Goal: Task Accomplishment & Management: Complete application form

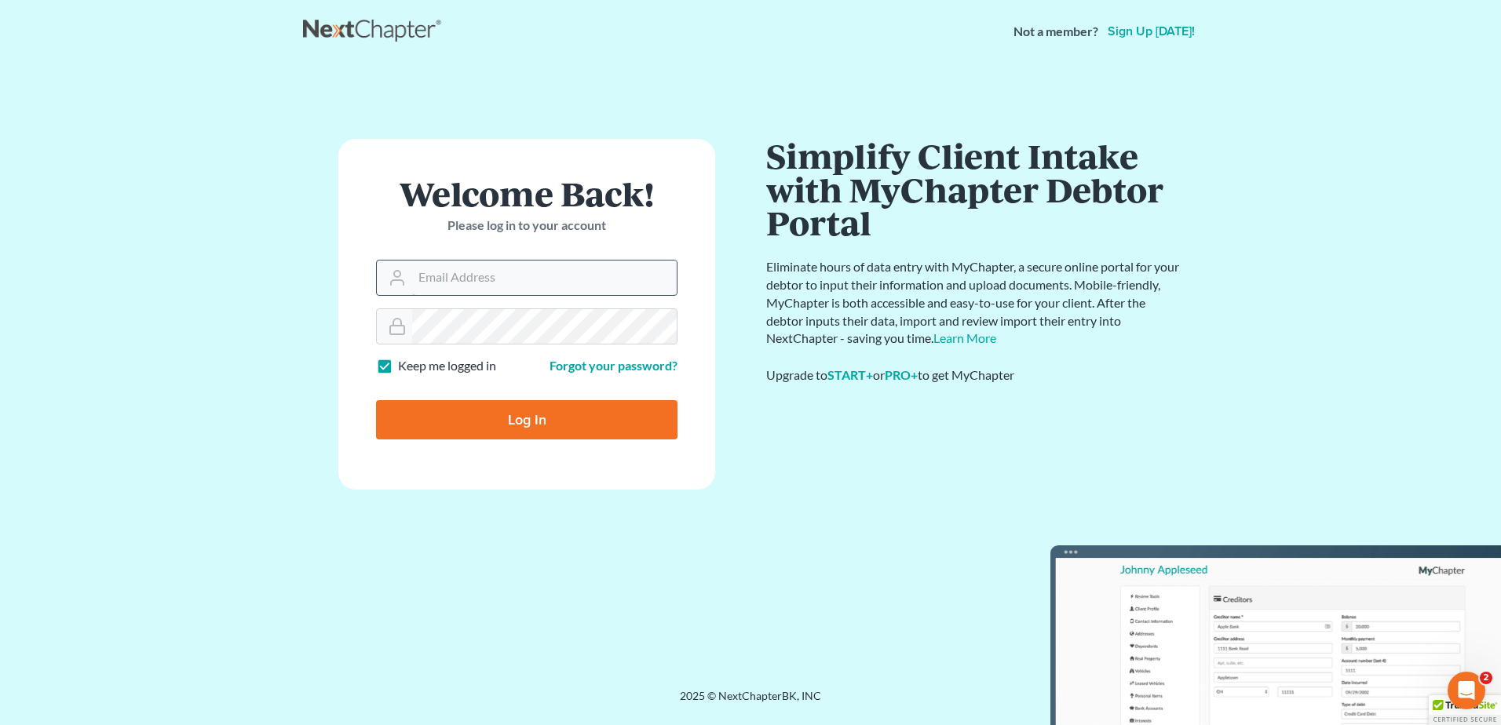
click at [459, 270] on input "Email Address" at bounding box center [544, 278] width 265 height 35
type input "[EMAIL_ADDRESS][DOMAIN_NAME]"
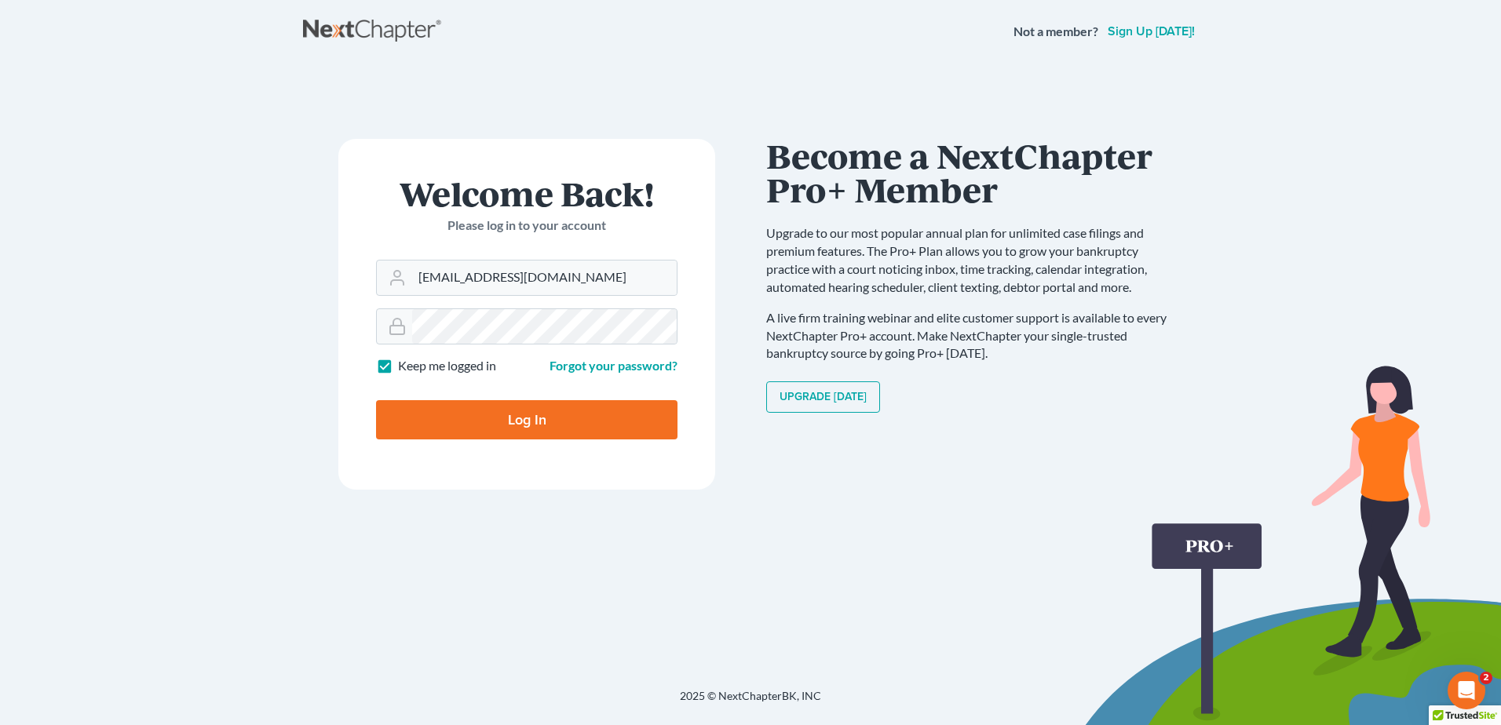
click at [574, 415] on input "Log In" at bounding box center [526, 419] width 301 height 39
type input "Thinking..."
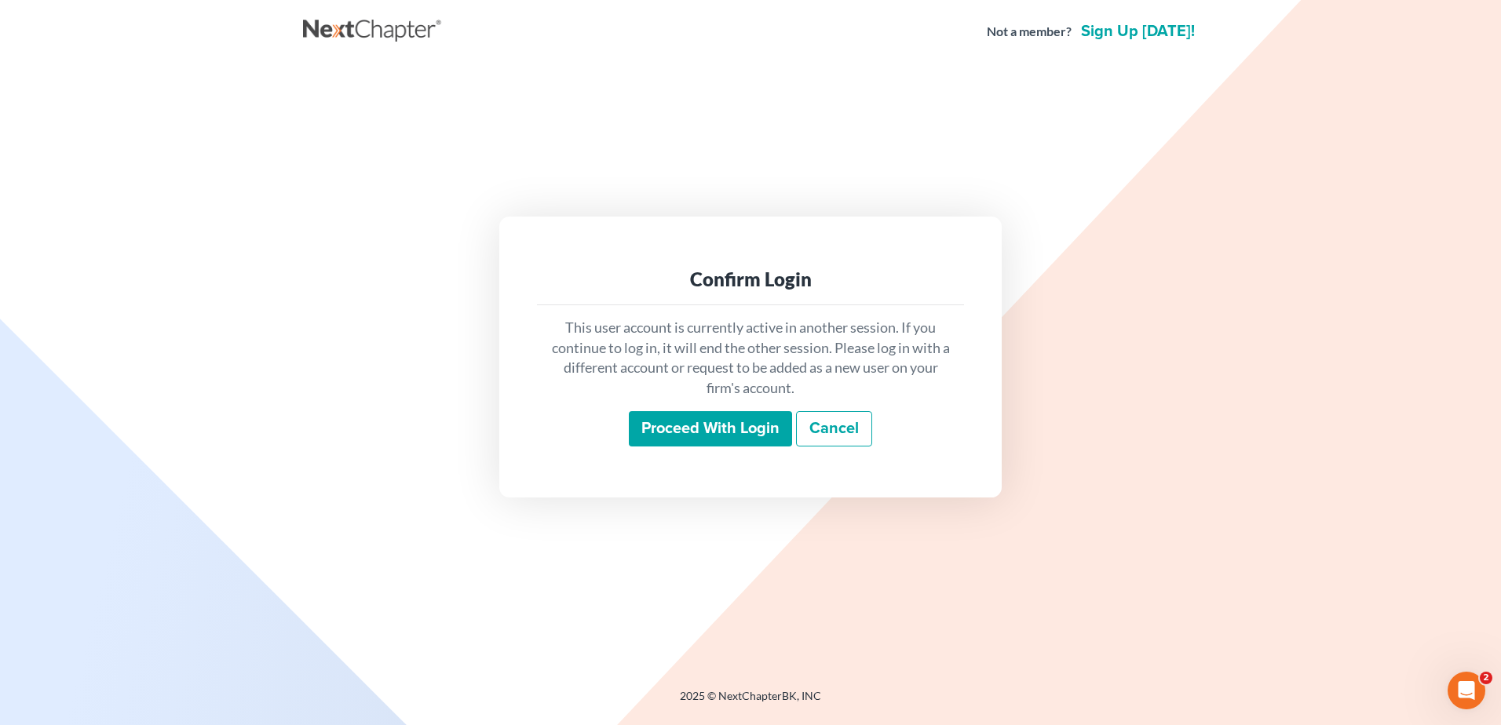
click at [644, 436] on input "Proceed with login" at bounding box center [710, 429] width 163 height 36
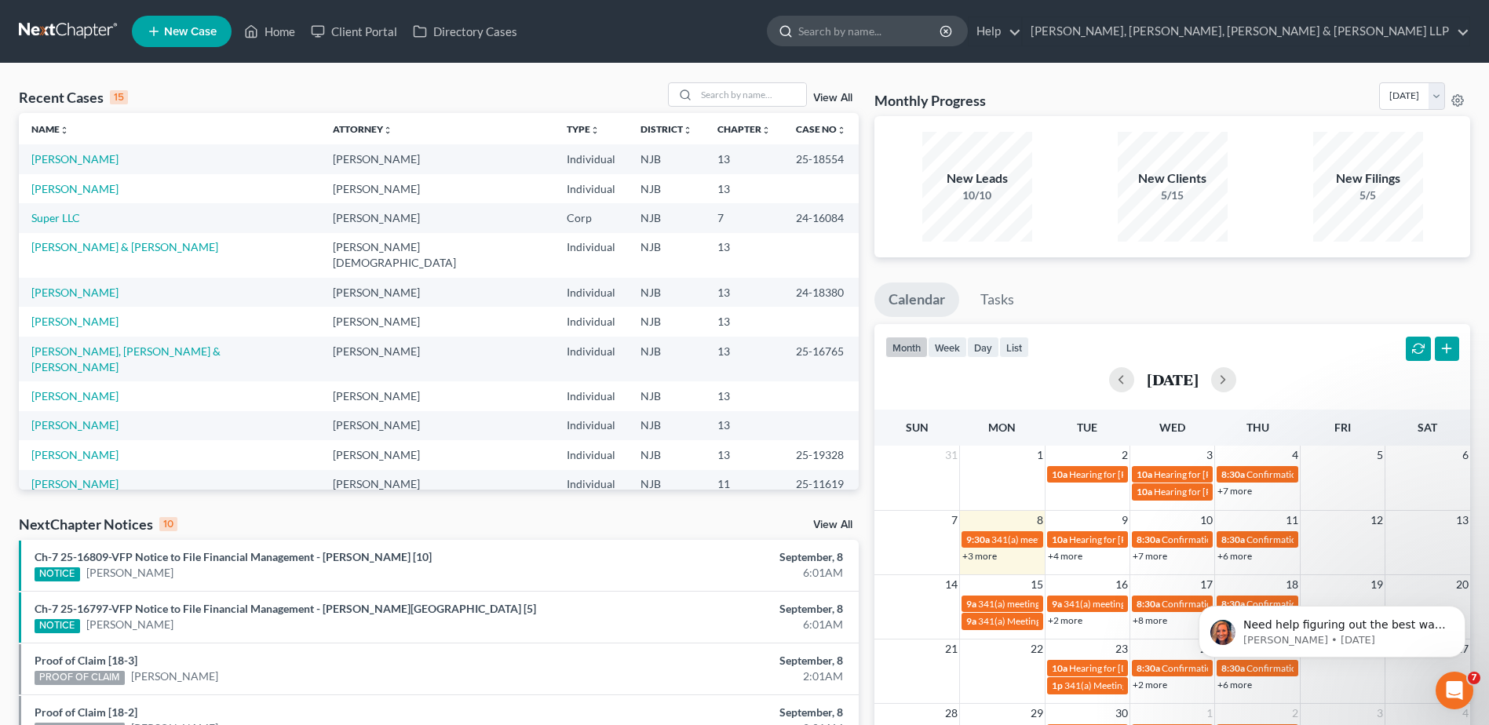
click at [942, 25] on input "search" at bounding box center [870, 30] width 144 height 29
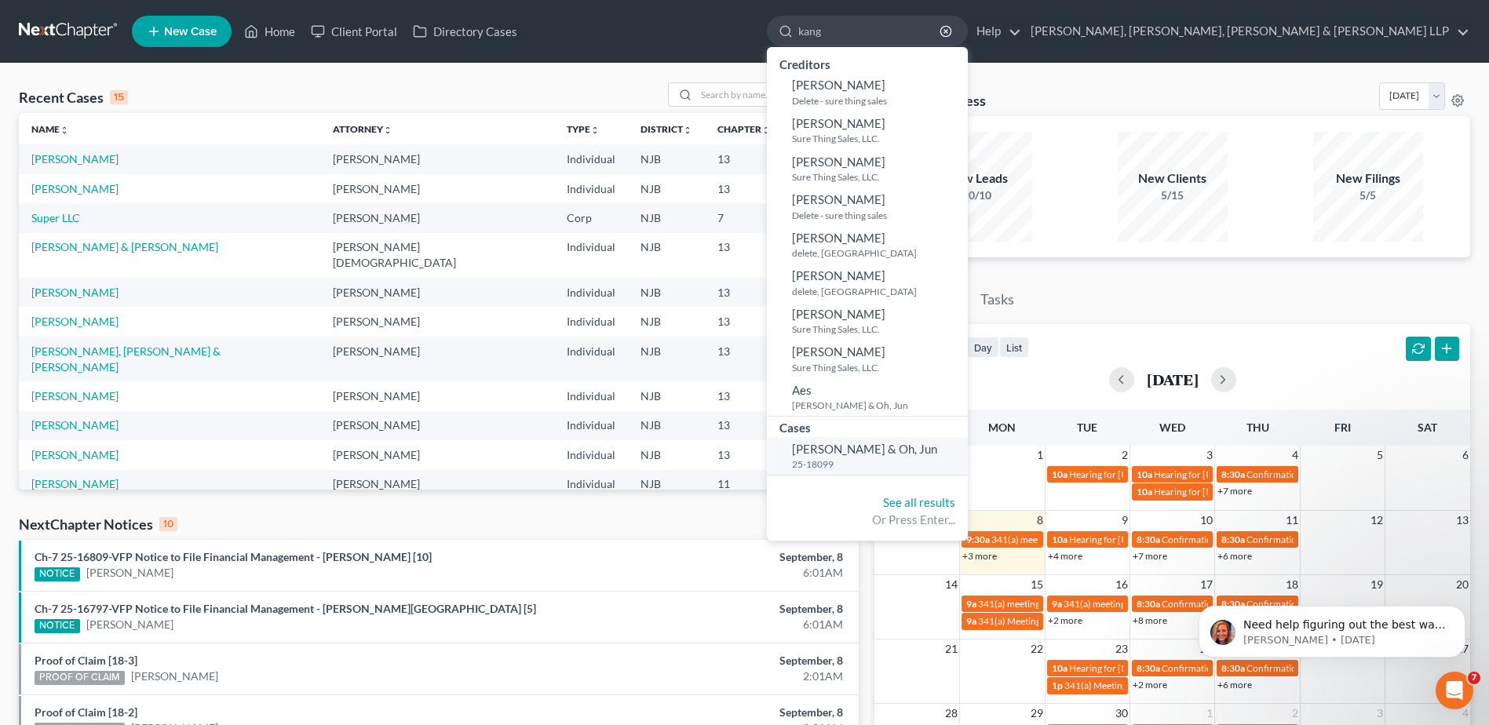
type input "kang"
click at [937, 447] on span "Kang, Soo & Oh, Jun" at bounding box center [864, 449] width 145 height 14
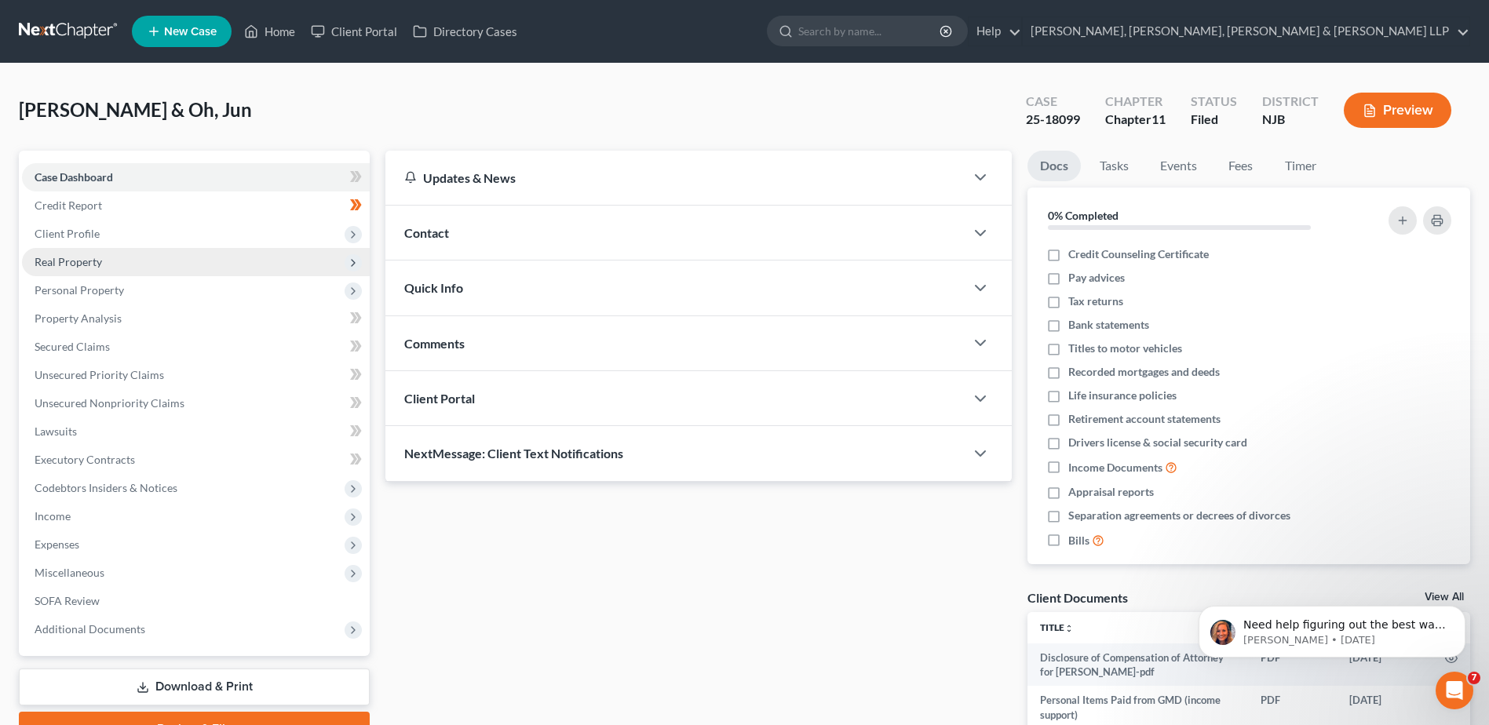
click at [201, 263] on span "Real Property" at bounding box center [196, 262] width 348 height 28
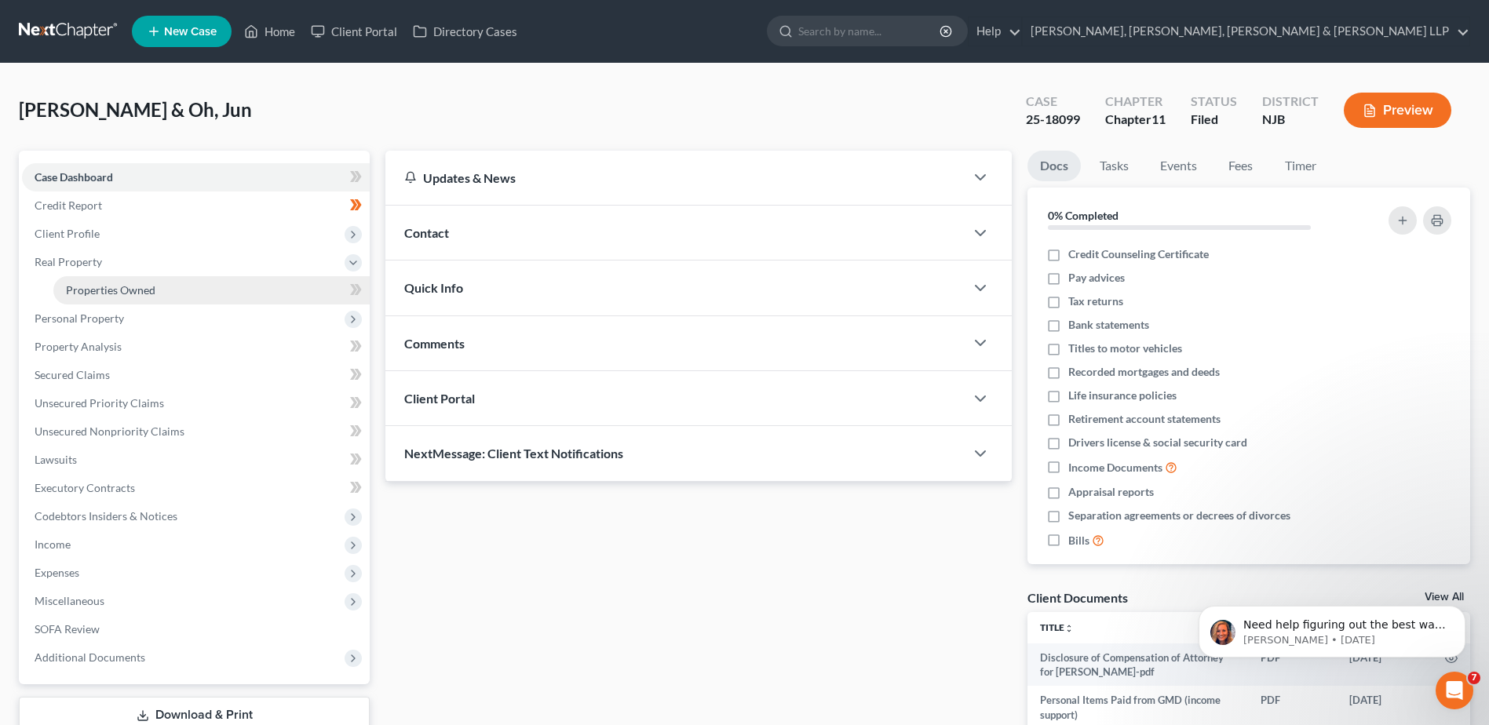
click at [210, 292] on link "Properties Owned" at bounding box center [211, 290] width 316 height 28
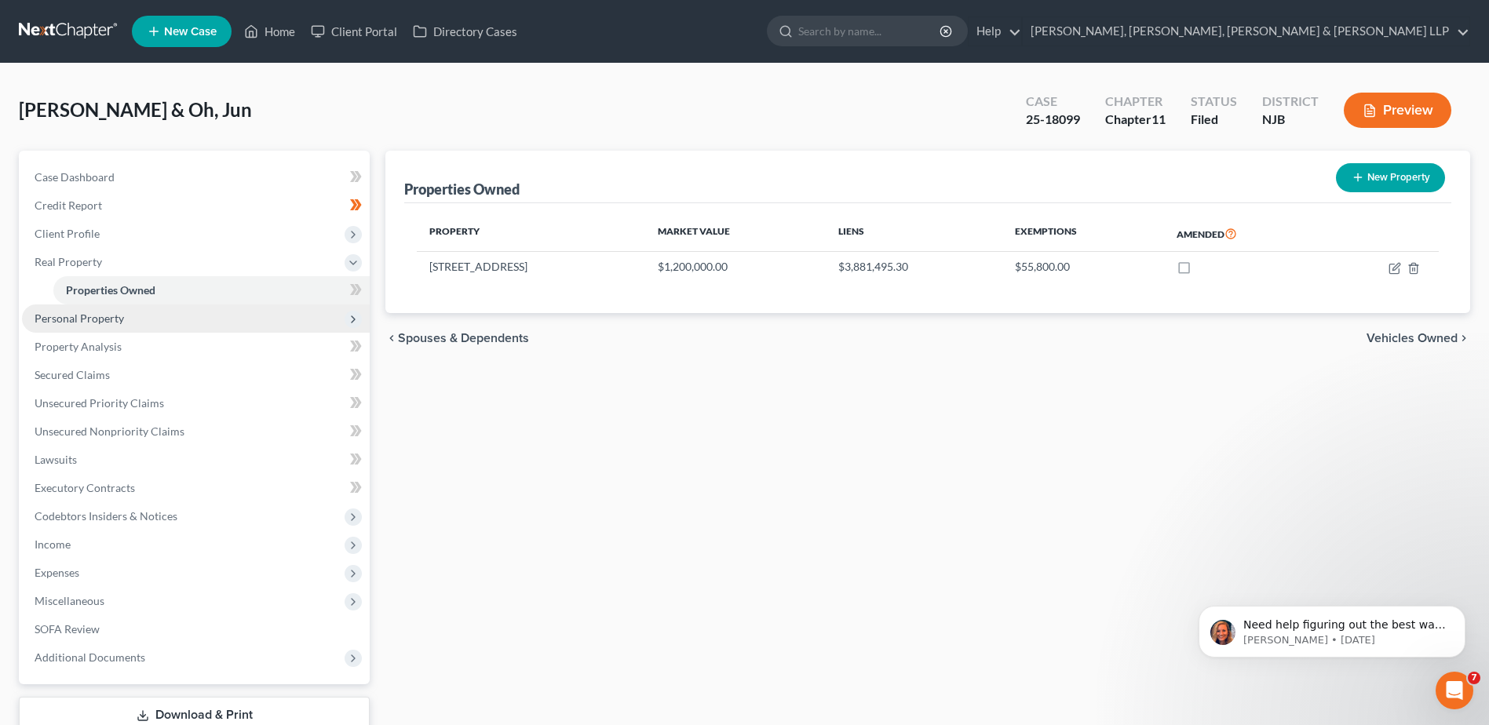
click at [114, 317] on span "Personal Property" at bounding box center [79, 318] width 89 height 13
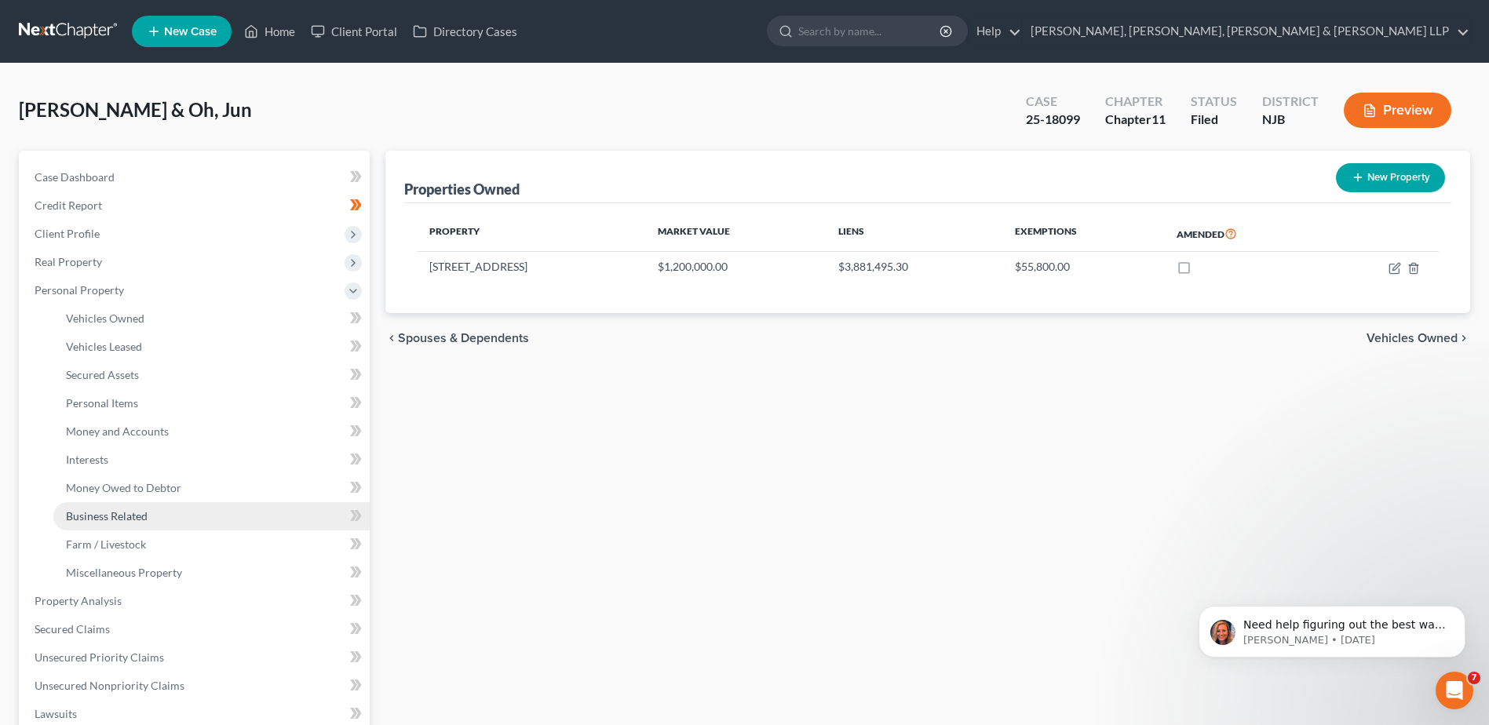
click at [145, 520] on span "Business Related" at bounding box center [107, 515] width 82 height 13
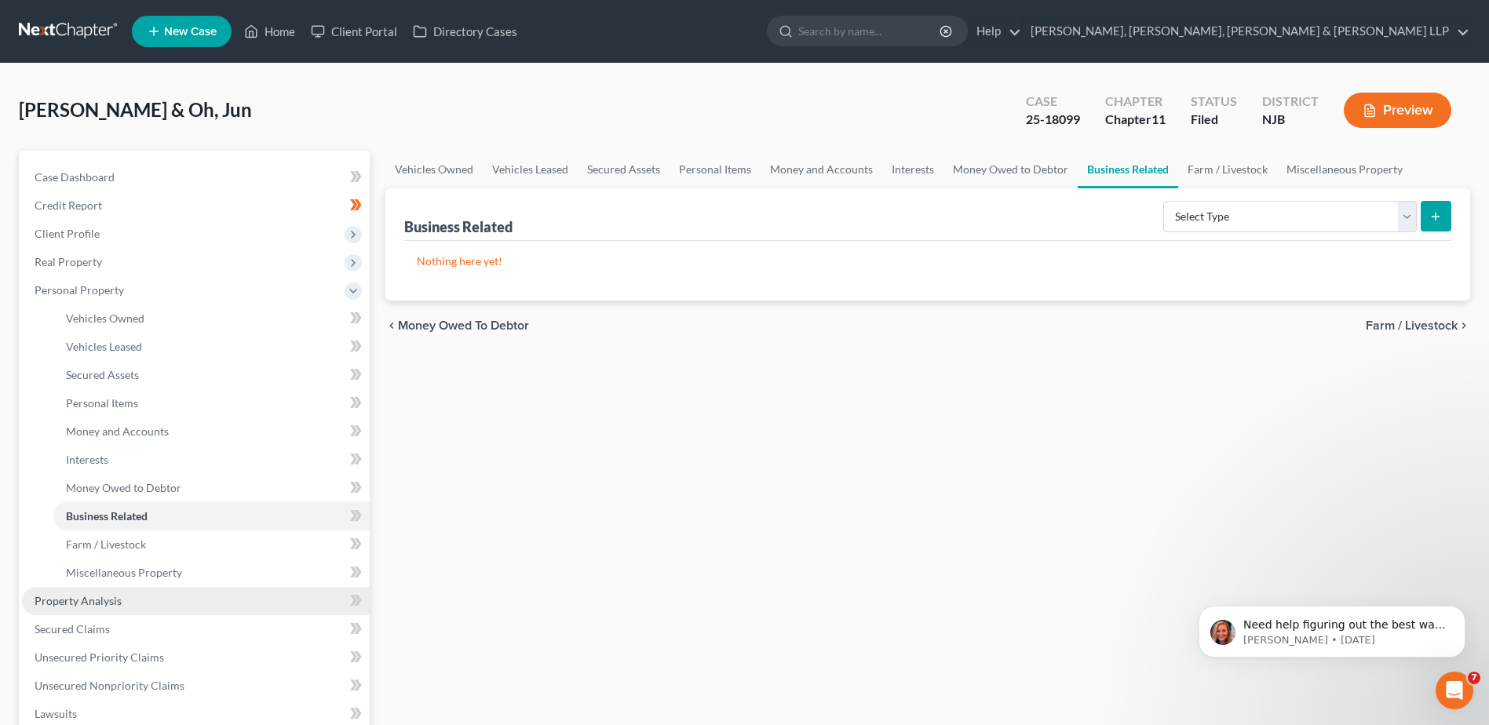
click at [129, 601] on link "Property Analysis" at bounding box center [196, 601] width 348 height 28
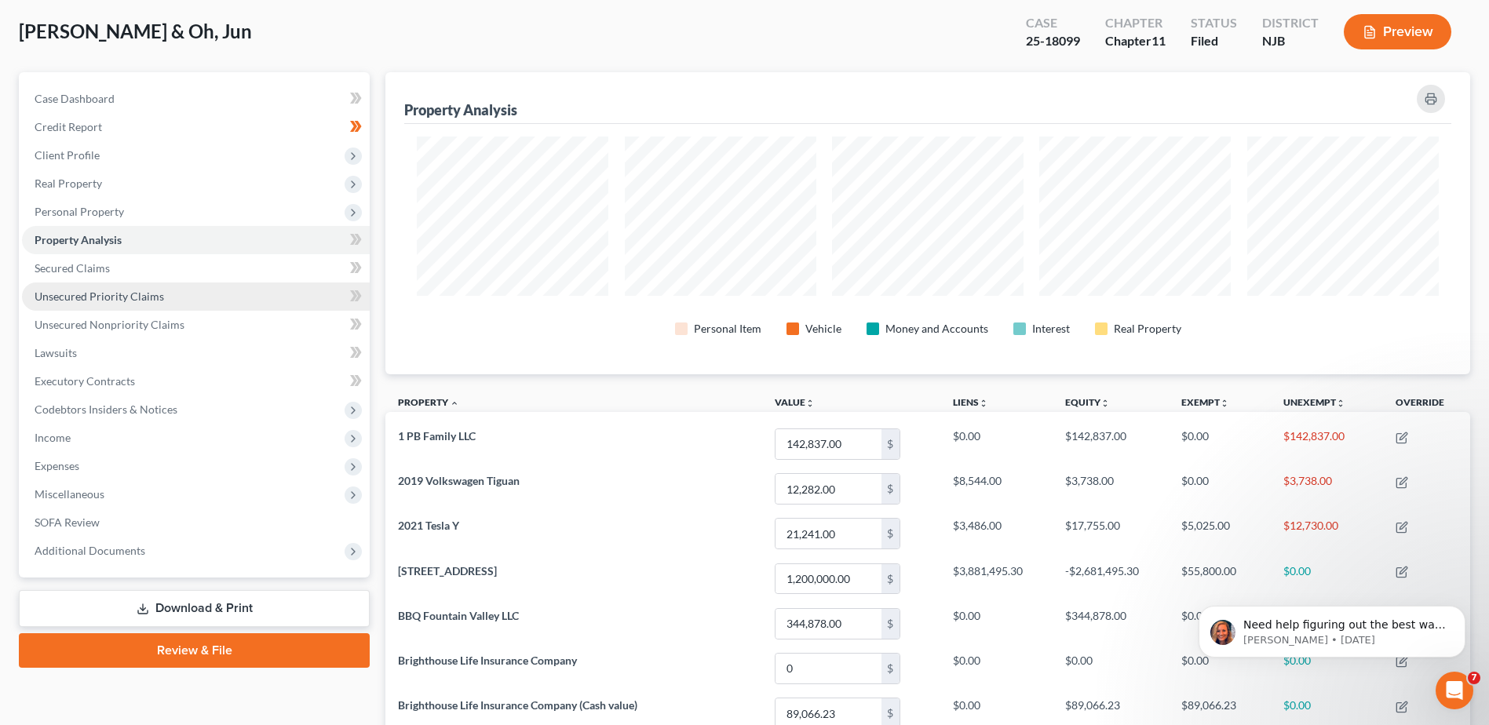
click at [158, 296] on span "Unsecured Priority Claims" at bounding box center [100, 296] width 130 height 13
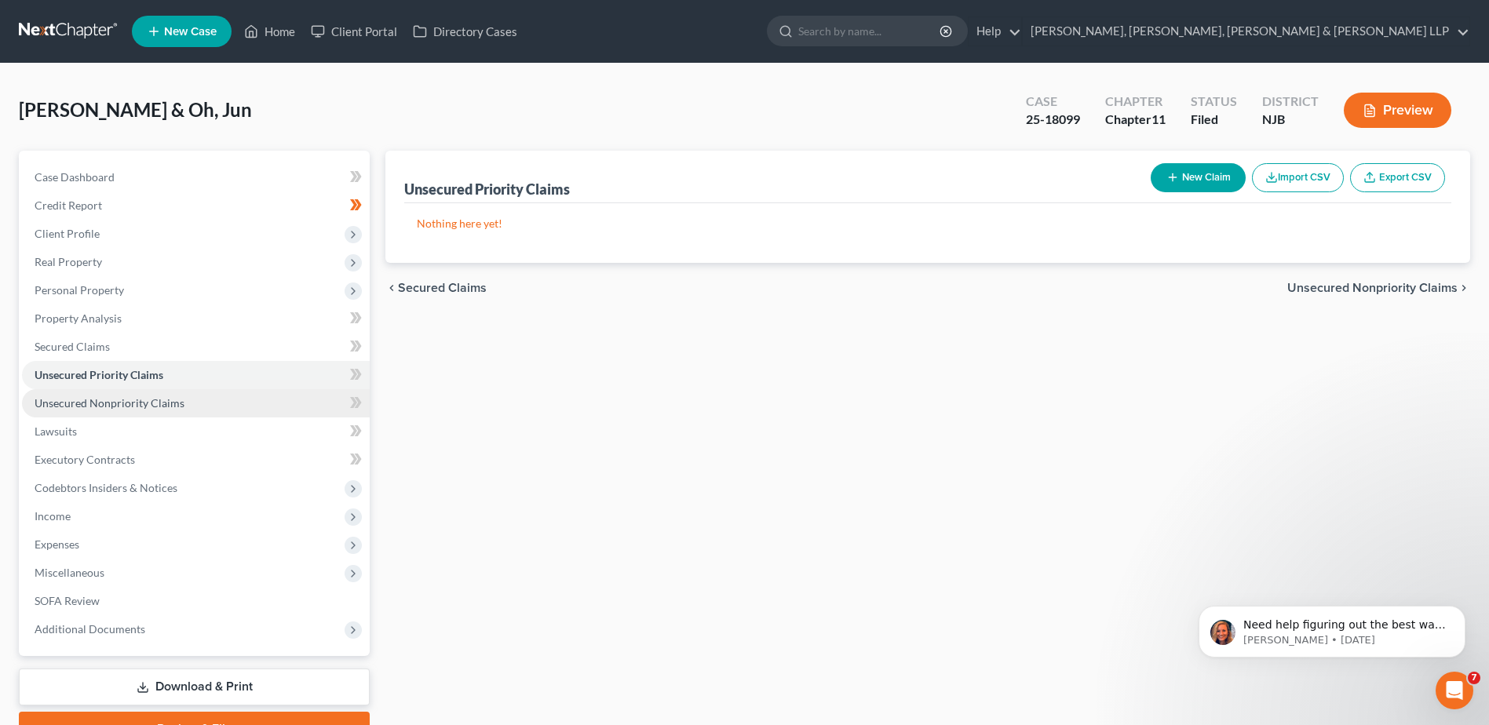
click at [162, 406] on span "Unsecured Nonpriority Claims" at bounding box center [110, 402] width 150 height 13
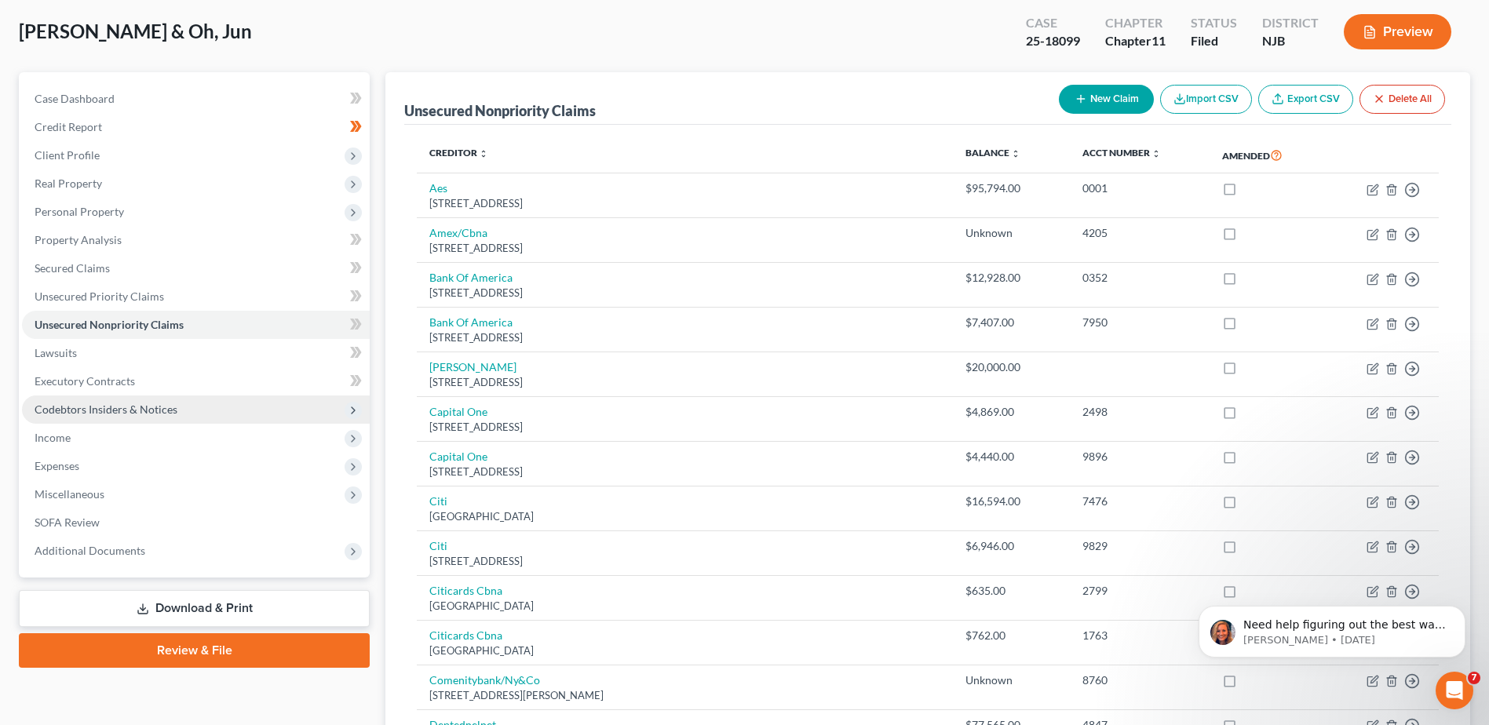
scroll to position [157, 0]
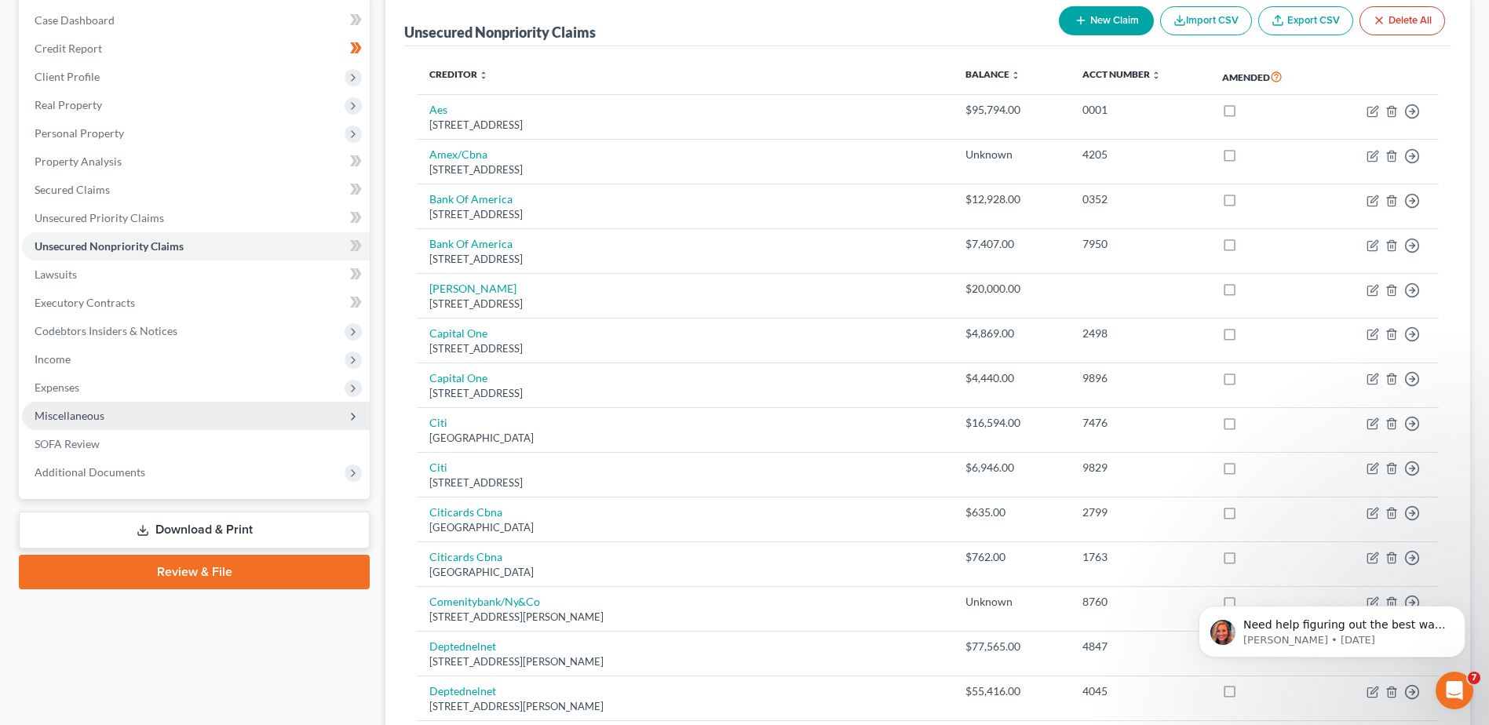
click at [168, 412] on span "Miscellaneous" at bounding box center [196, 416] width 348 height 28
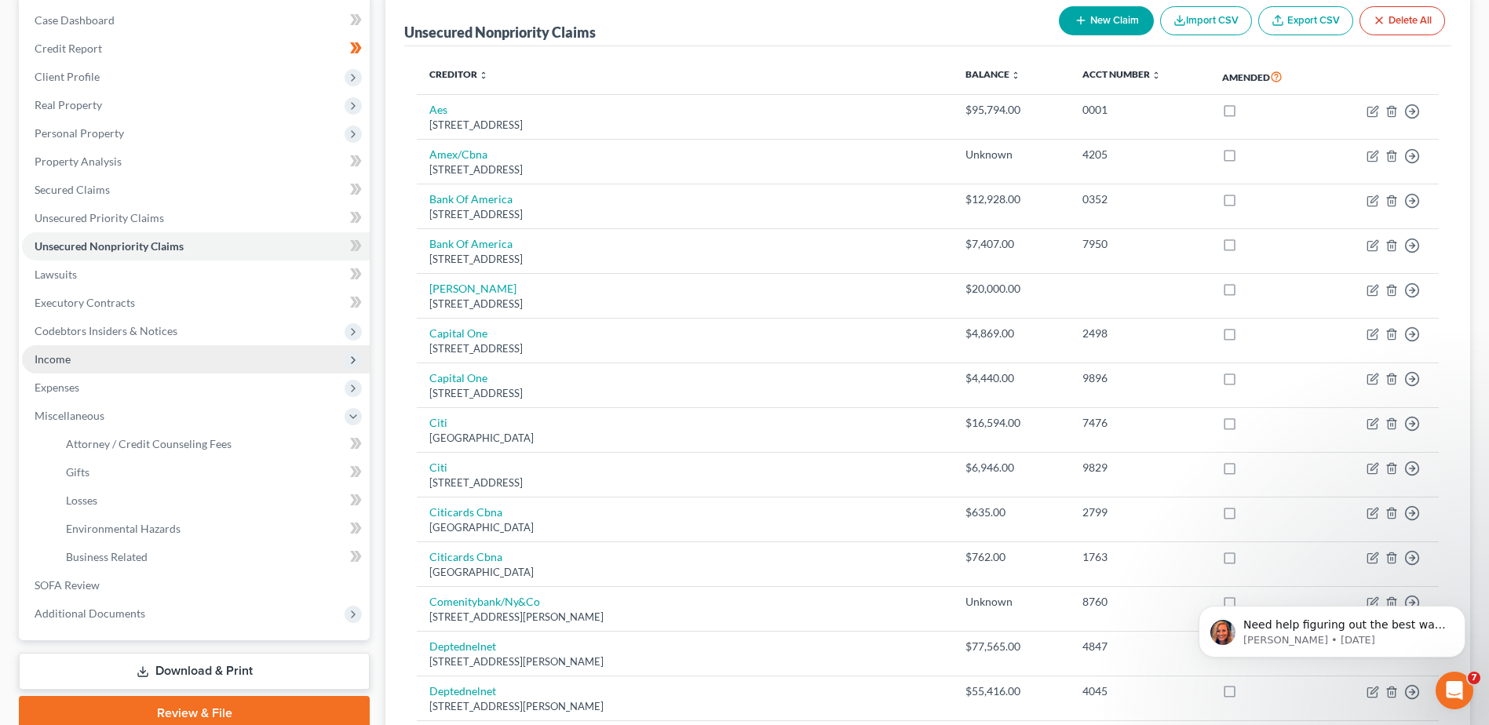
click at [147, 372] on span "Income" at bounding box center [196, 359] width 348 height 28
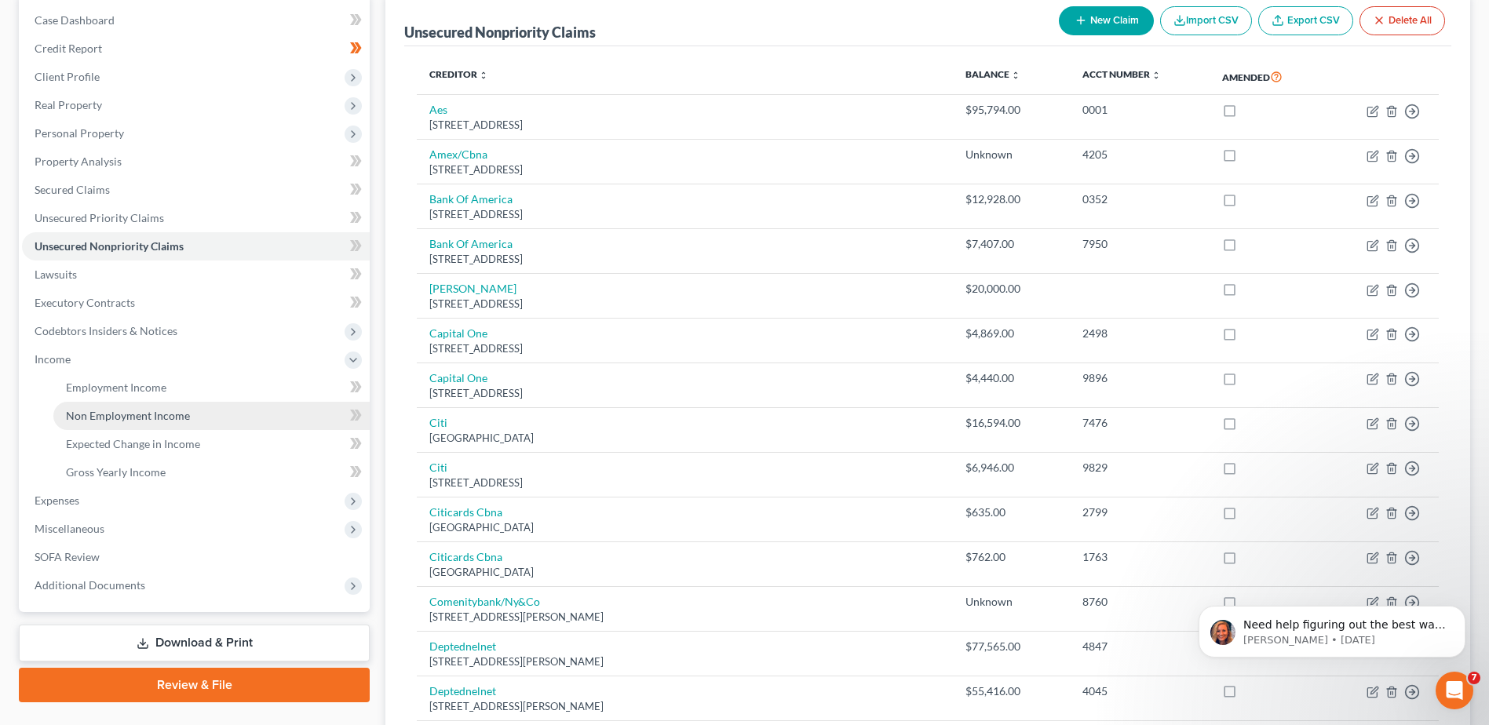
click at [176, 414] on span "Non Employment Income" at bounding box center [128, 415] width 124 height 13
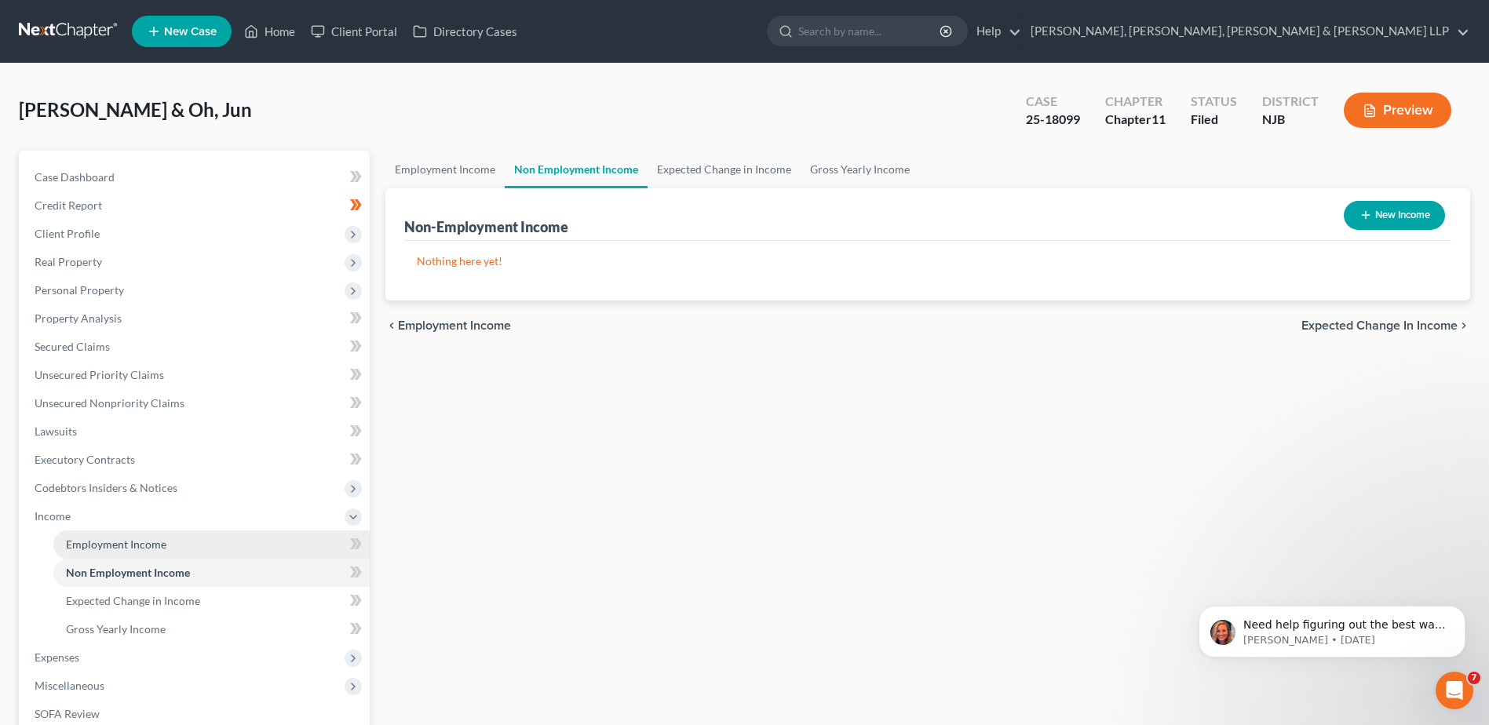
click at [148, 544] on span "Employment Income" at bounding box center [116, 544] width 100 height 13
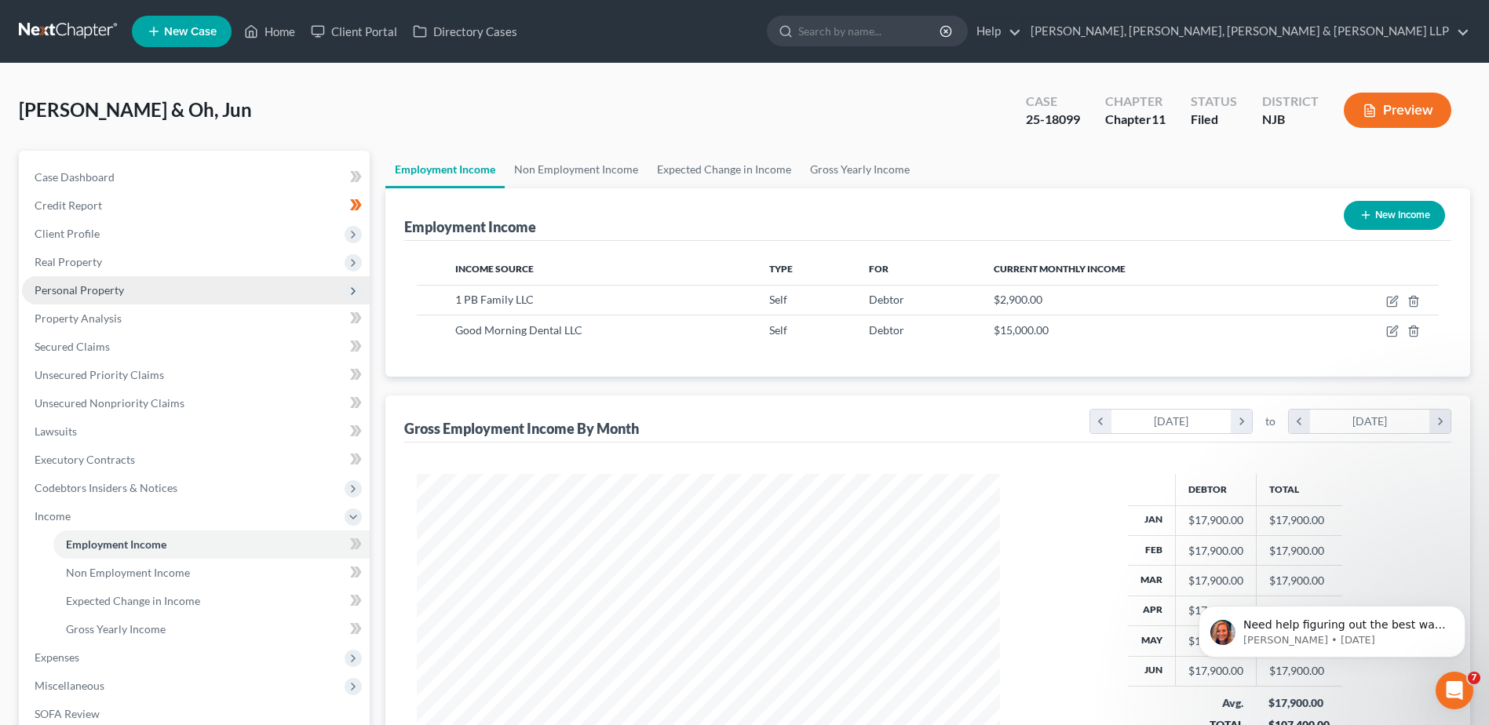
click at [163, 285] on span "Personal Property" at bounding box center [196, 290] width 348 height 28
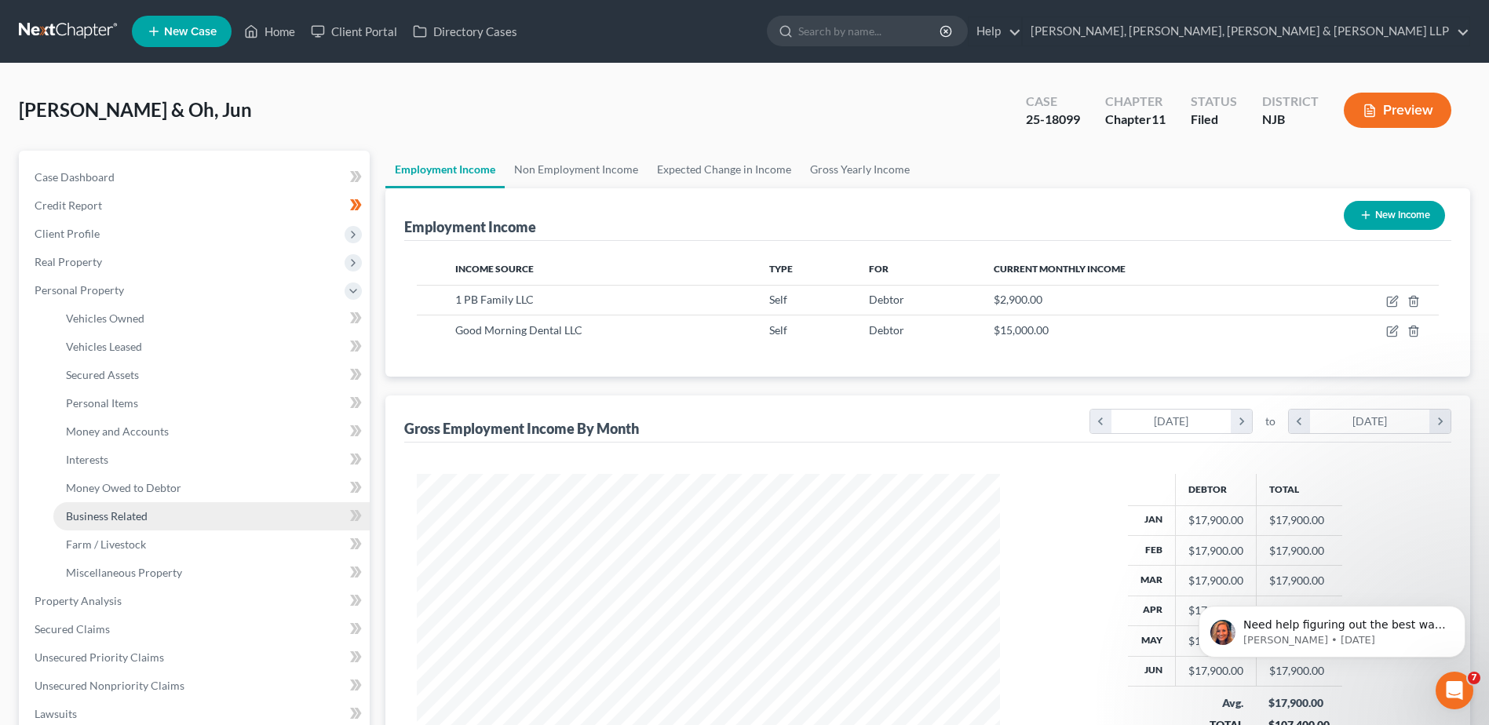
click at [155, 516] on link "Business Related" at bounding box center [211, 516] width 316 height 28
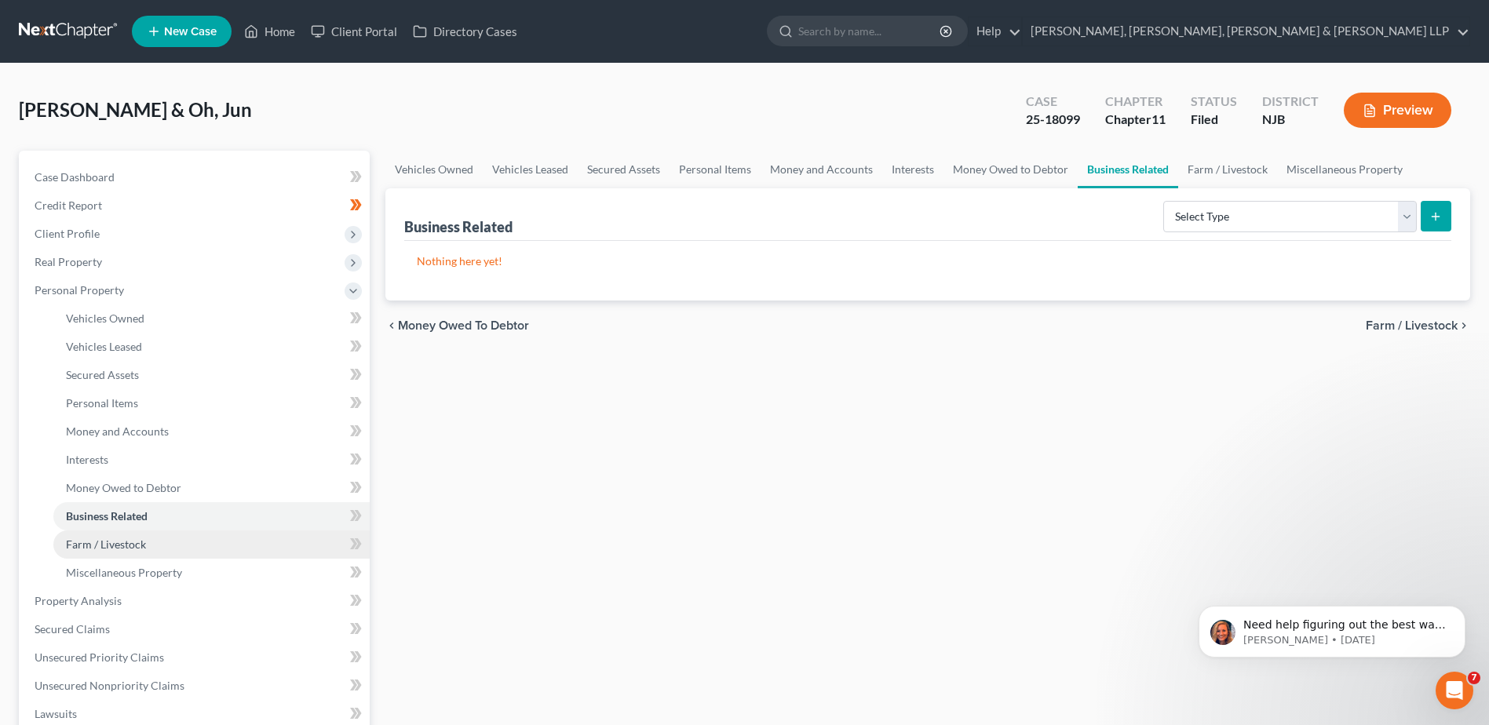
click at [165, 543] on link "Farm / Livestock" at bounding box center [211, 545] width 316 height 28
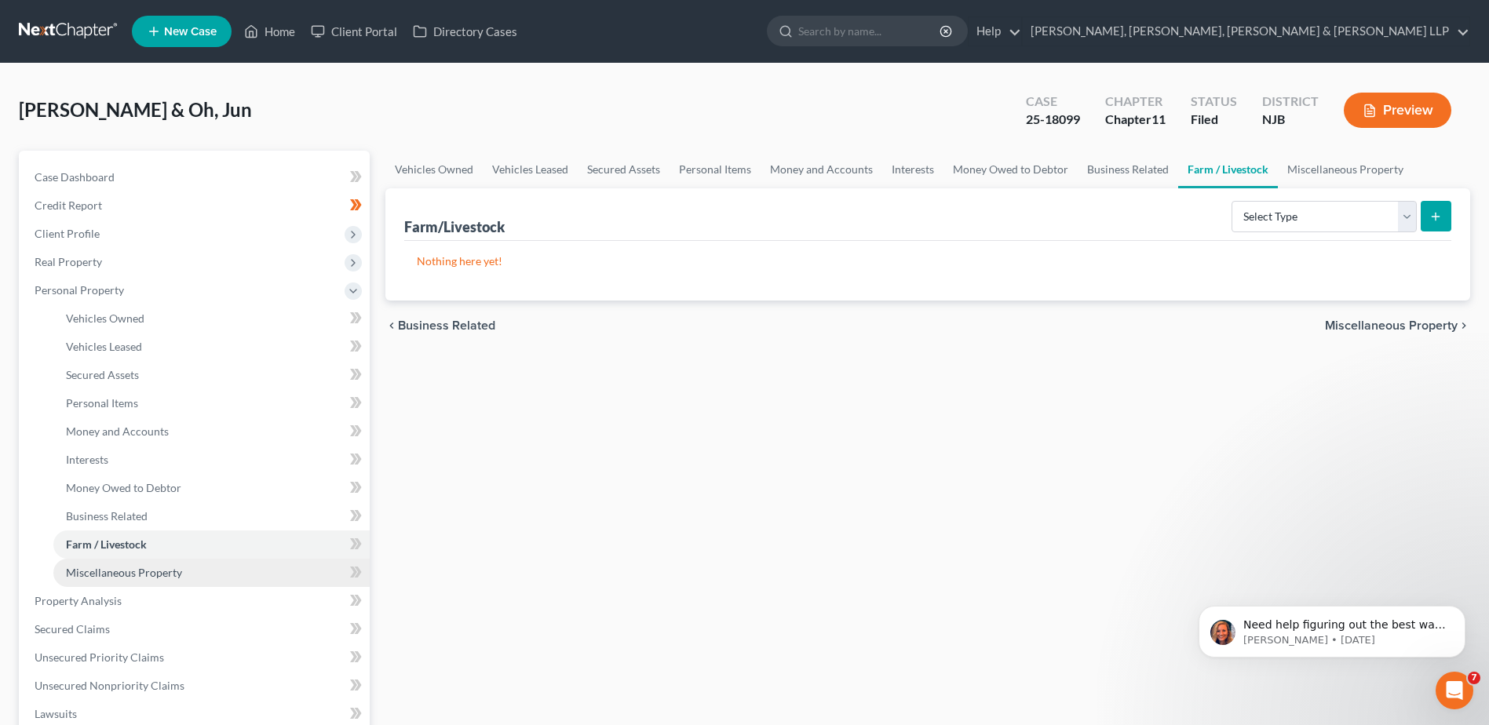
click at [174, 580] on link "Miscellaneous Property" at bounding box center [211, 573] width 316 height 28
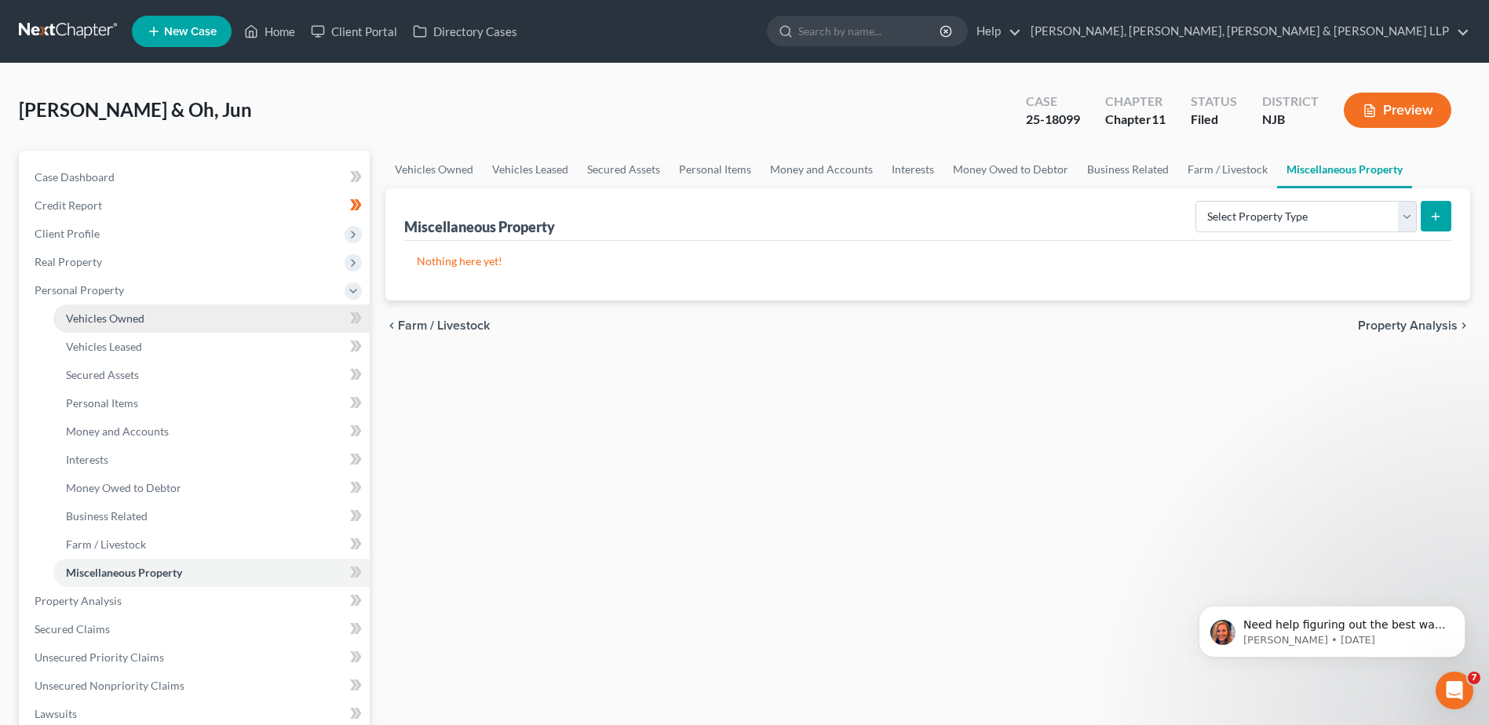
click at [181, 319] on link "Vehicles Owned" at bounding box center [211, 319] width 316 height 28
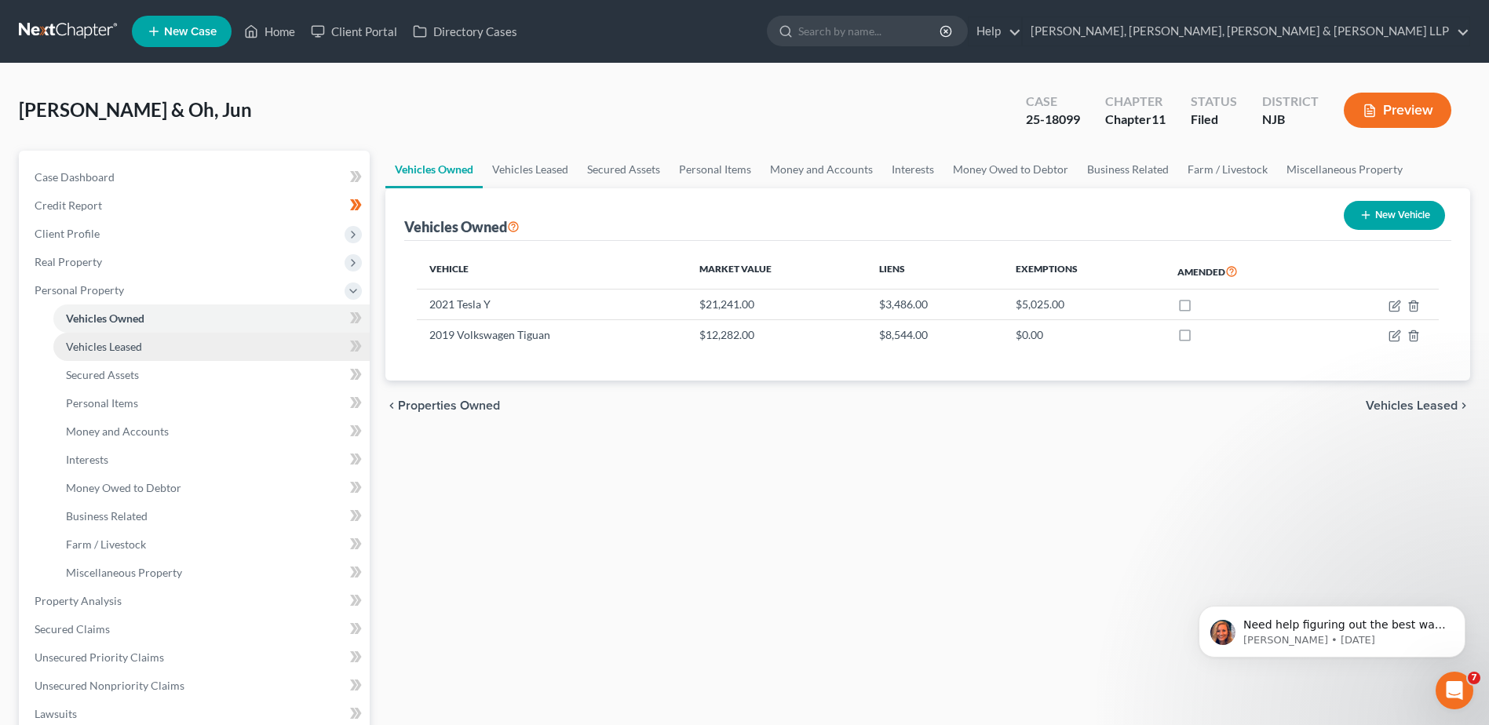
click at [186, 338] on link "Vehicles Leased" at bounding box center [211, 347] width 316 height 28
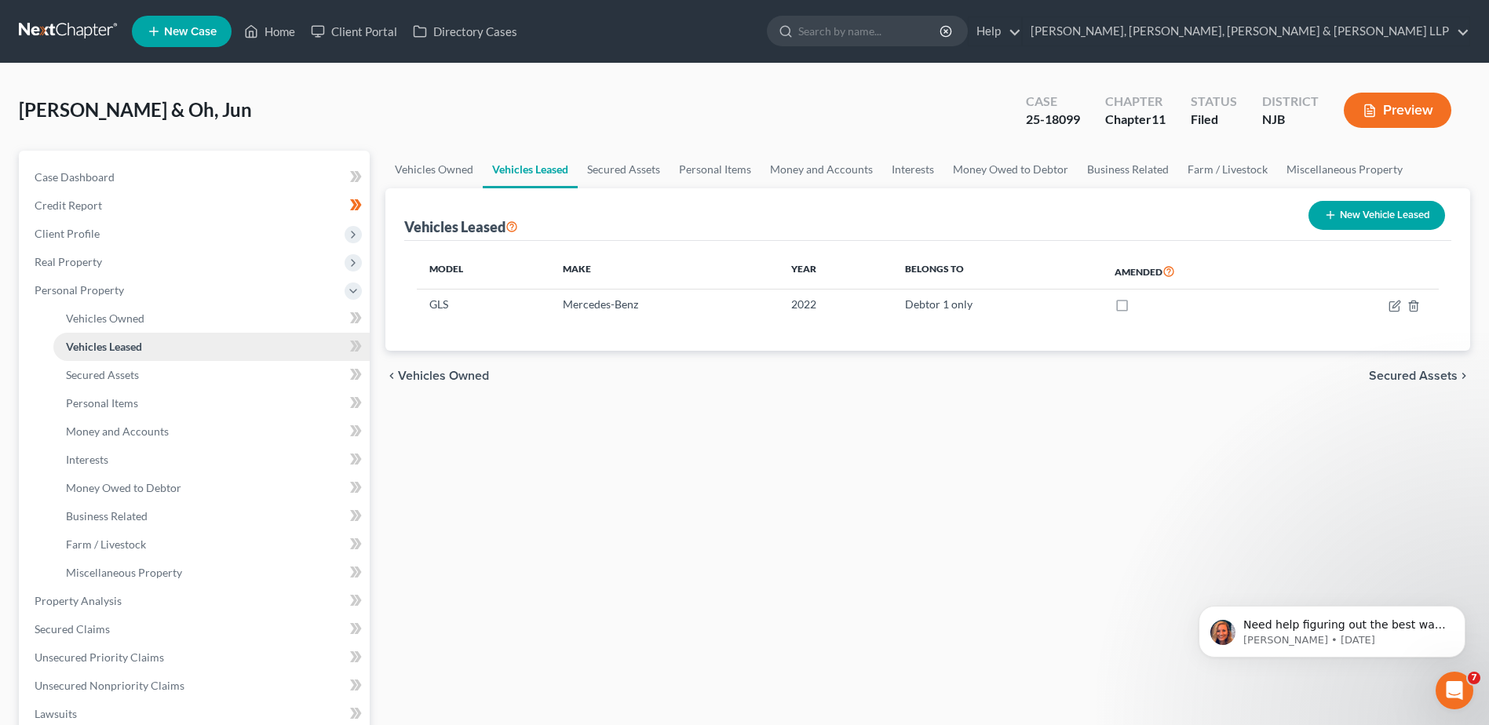
click at [188, 349] on link "Vehicles Leased" at bounding box center [211, 347] width 316 height 28
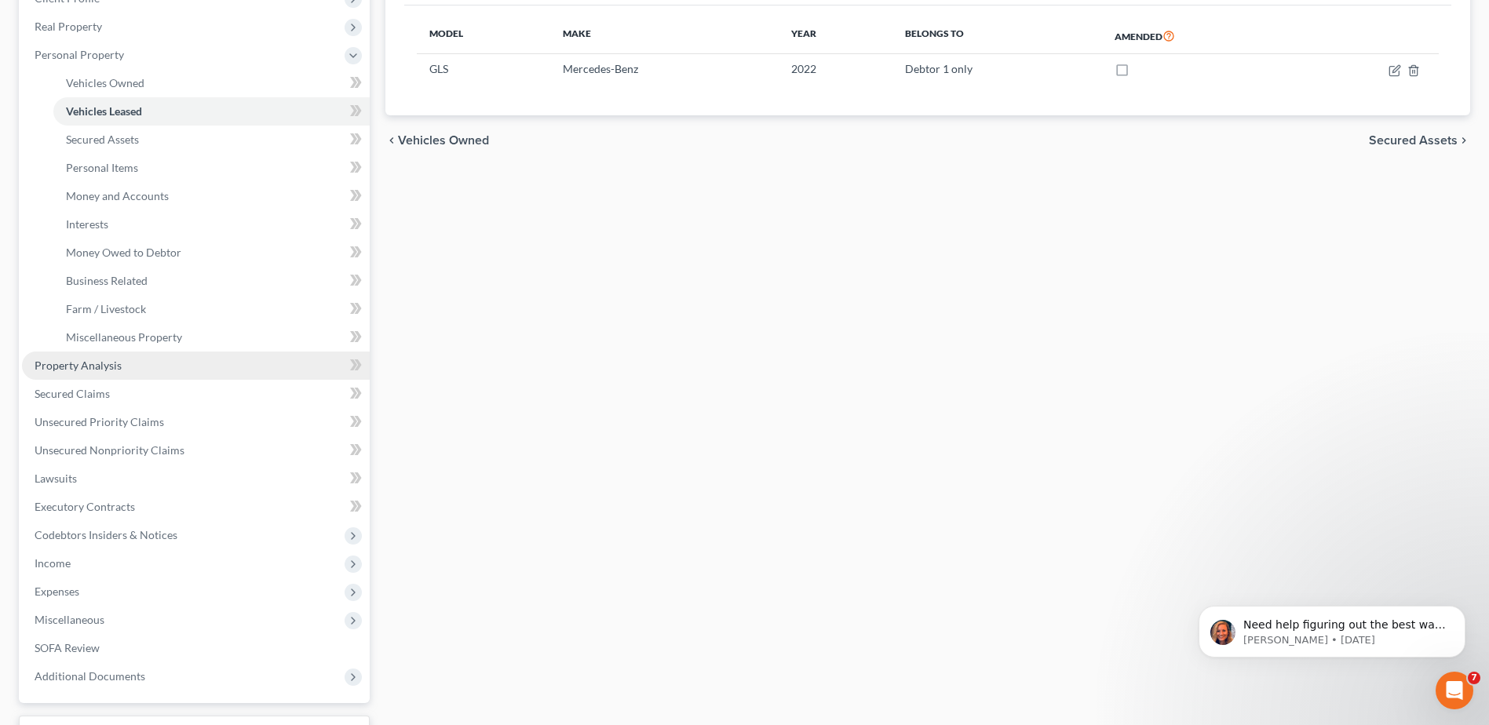
click at [166, 378] on link "Property Analysis" at bounding box center [196, 366] width 348 height 28
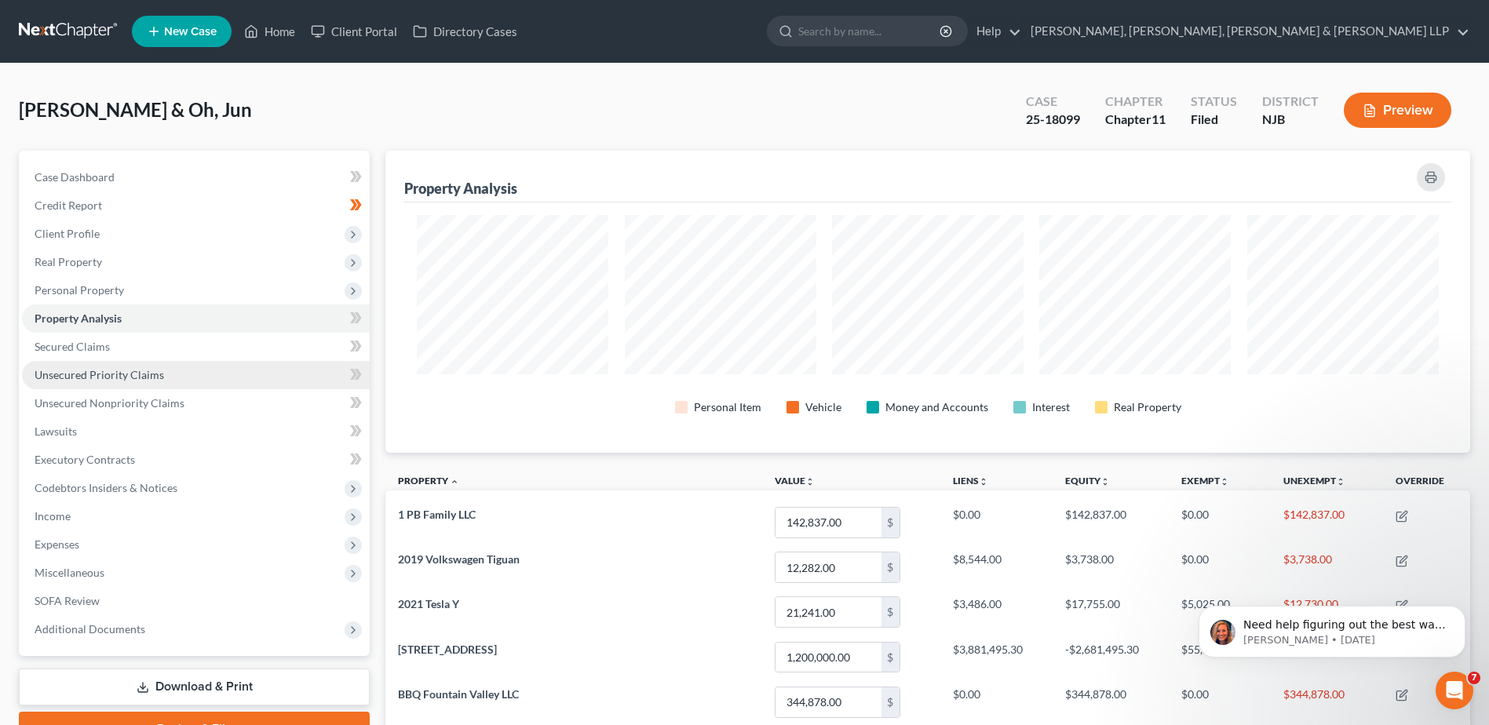
scroll to position [302, 1085]
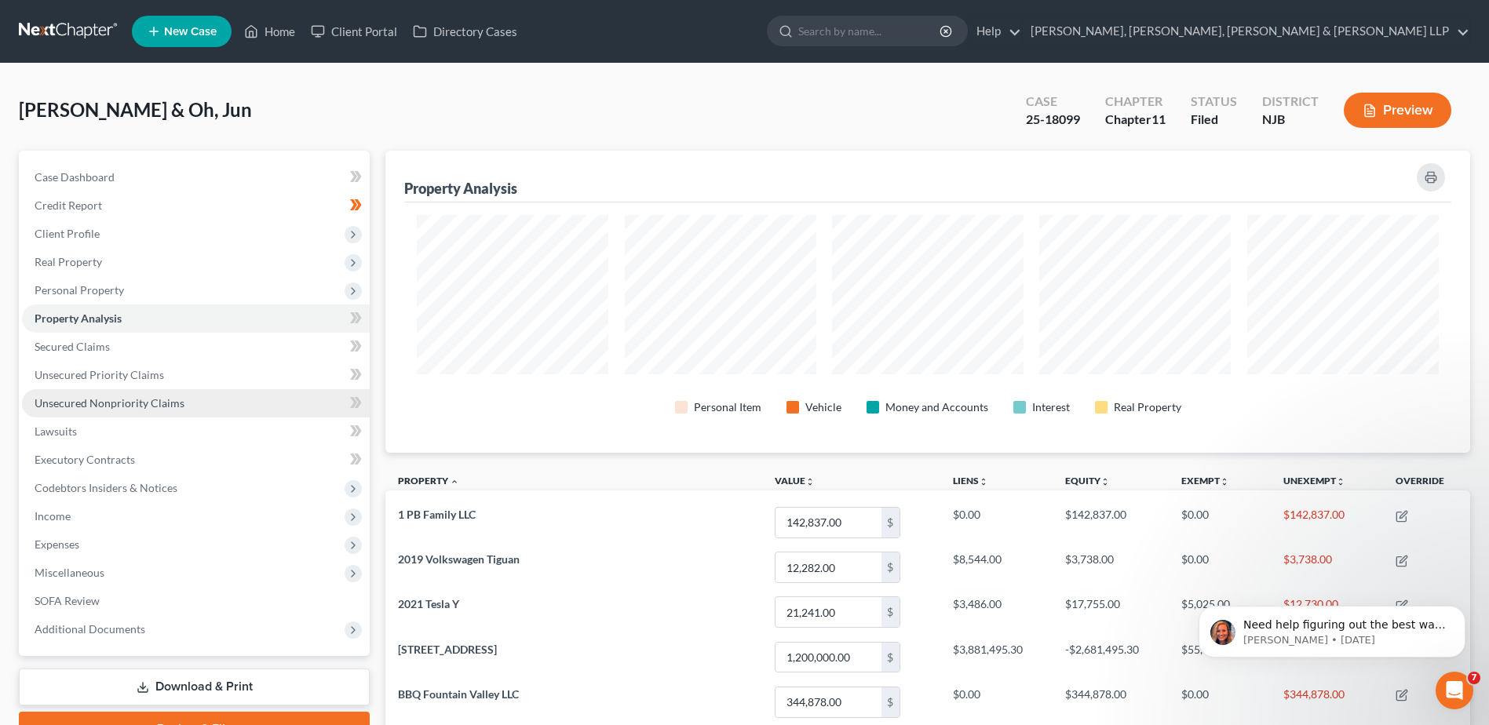
click at [168, 408] on span "Unsecured Nonpriority Claims" at bounding box center [110, 402] width 150 height 13
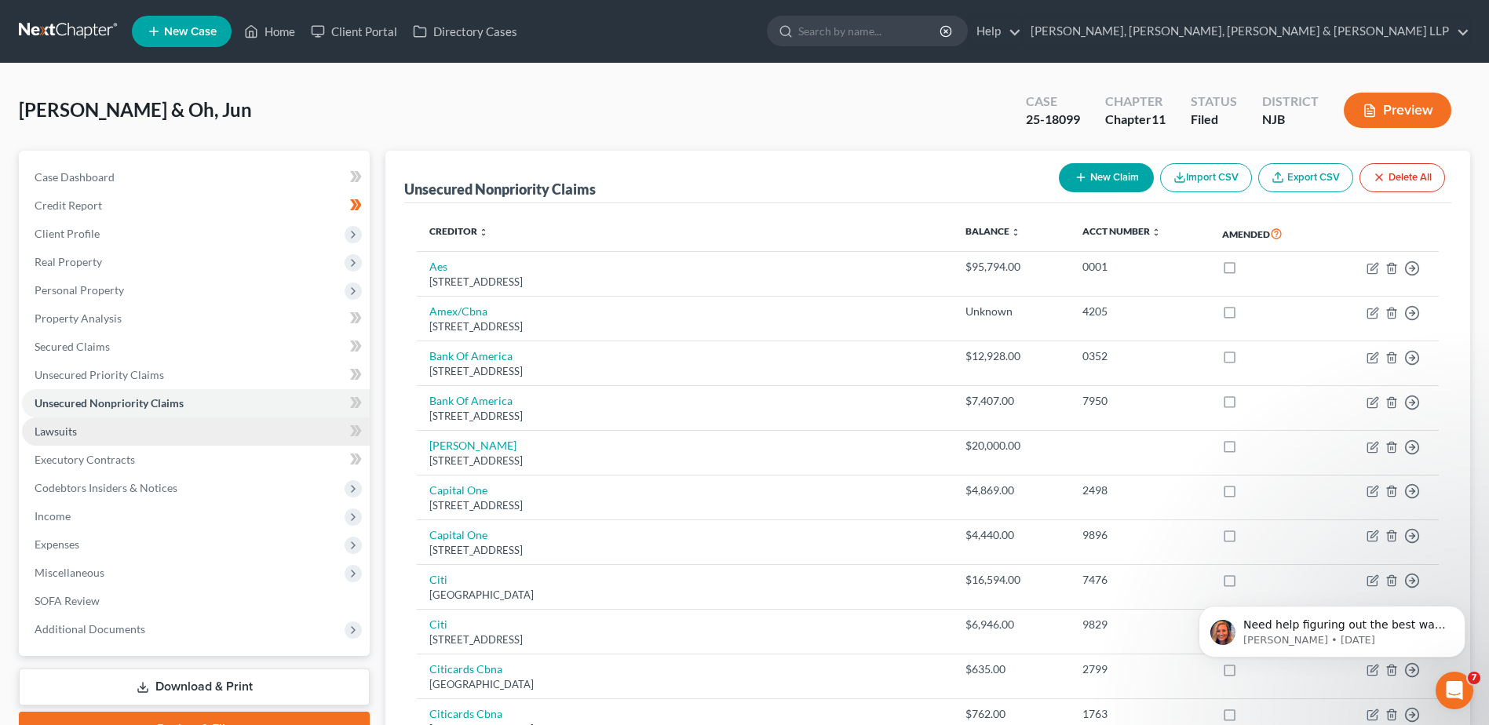
click at [141, 443] on link "Lawsuits" at bounding box center [196, 432] width 348 height 28
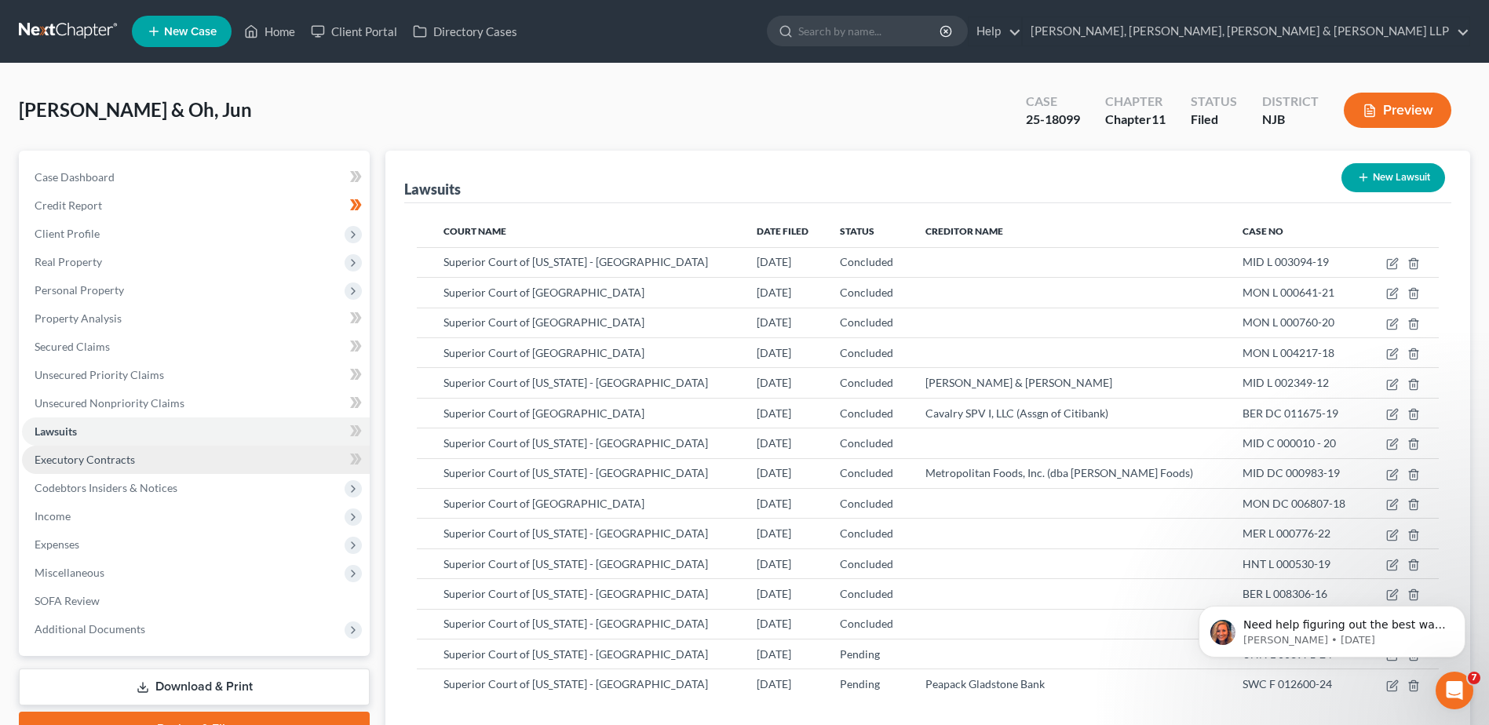
click at [162, 465] on link "Executory Contracts" at bounding box center [196, 460] width 348 height 28
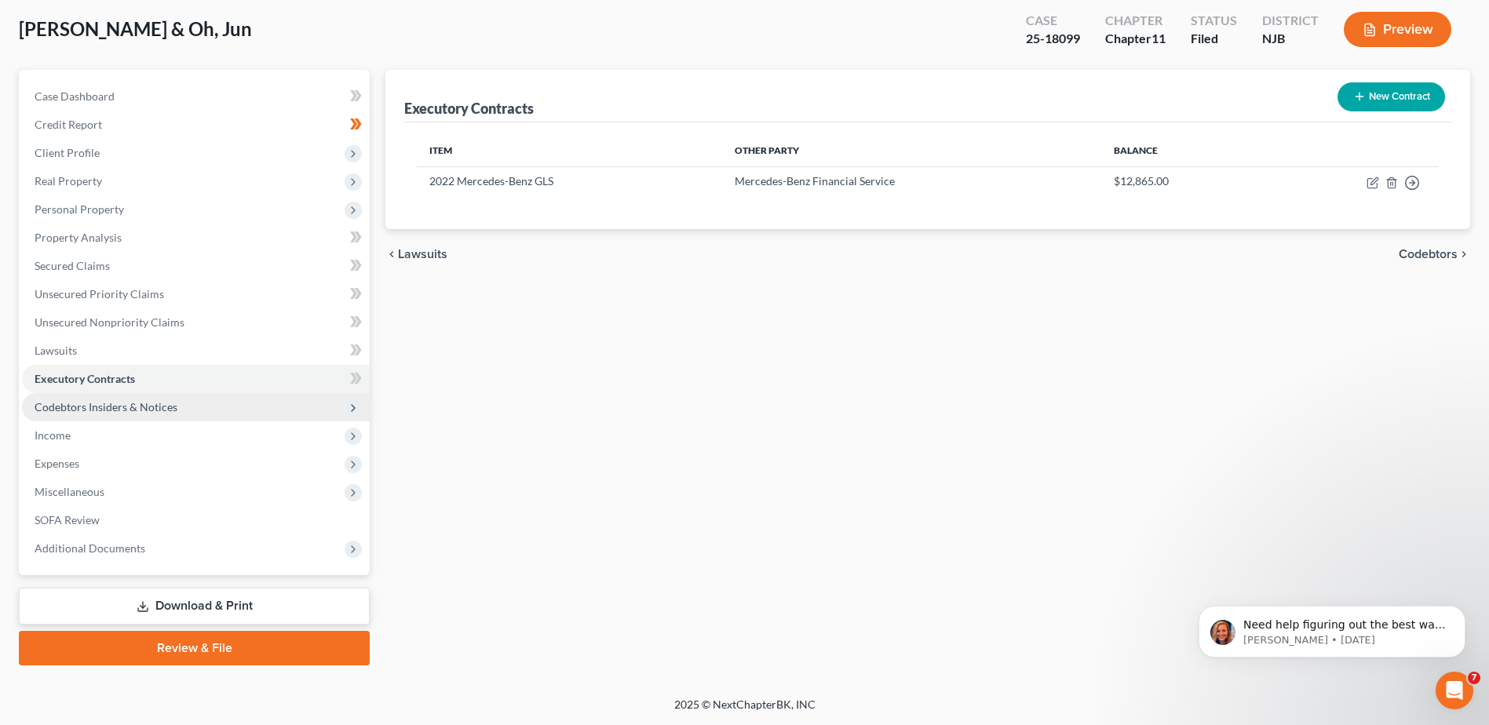
click at [147, 406] on span "Codebtors Insiders & Notices" at bounding box center [106, 406] width 143 height 13
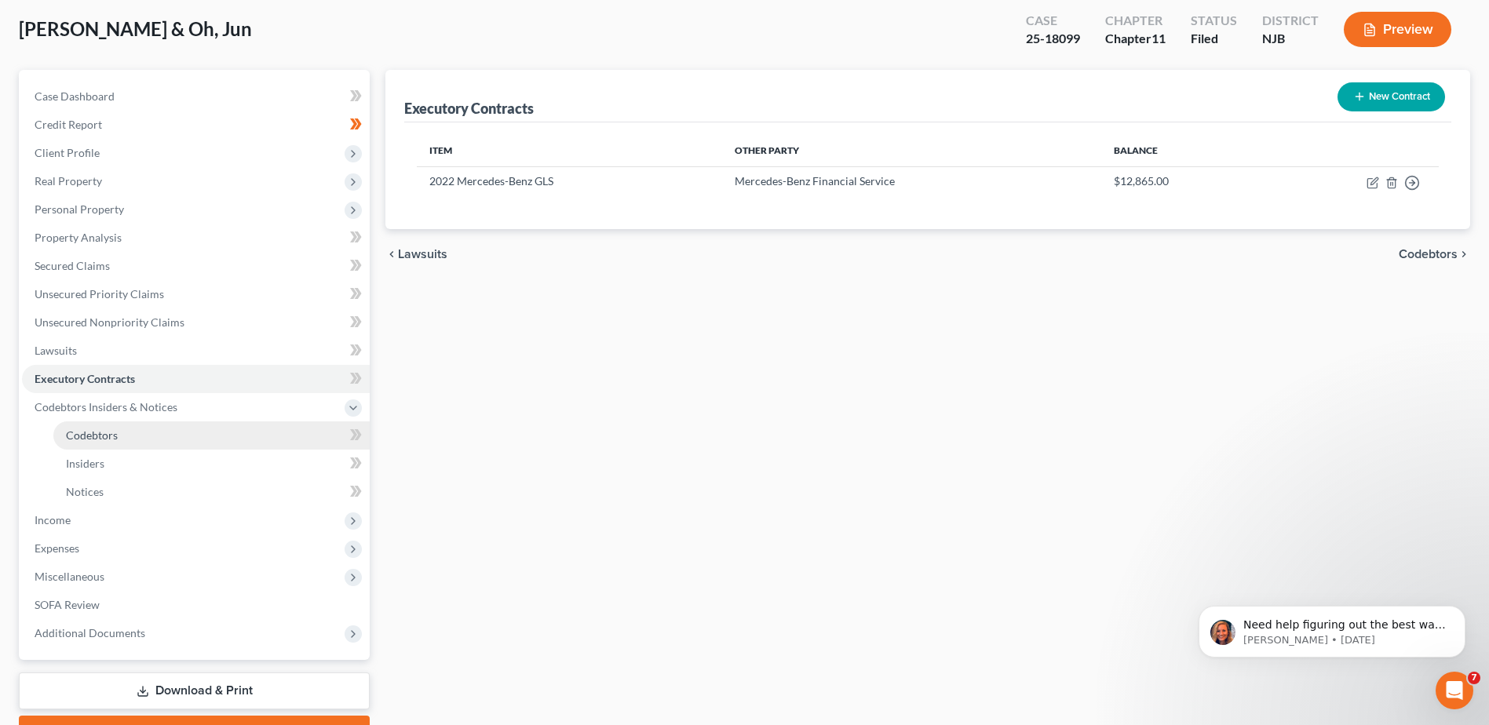
click at [166, 436] on link "Codebtors" at bounding box center [211, 436] width 316 height 28
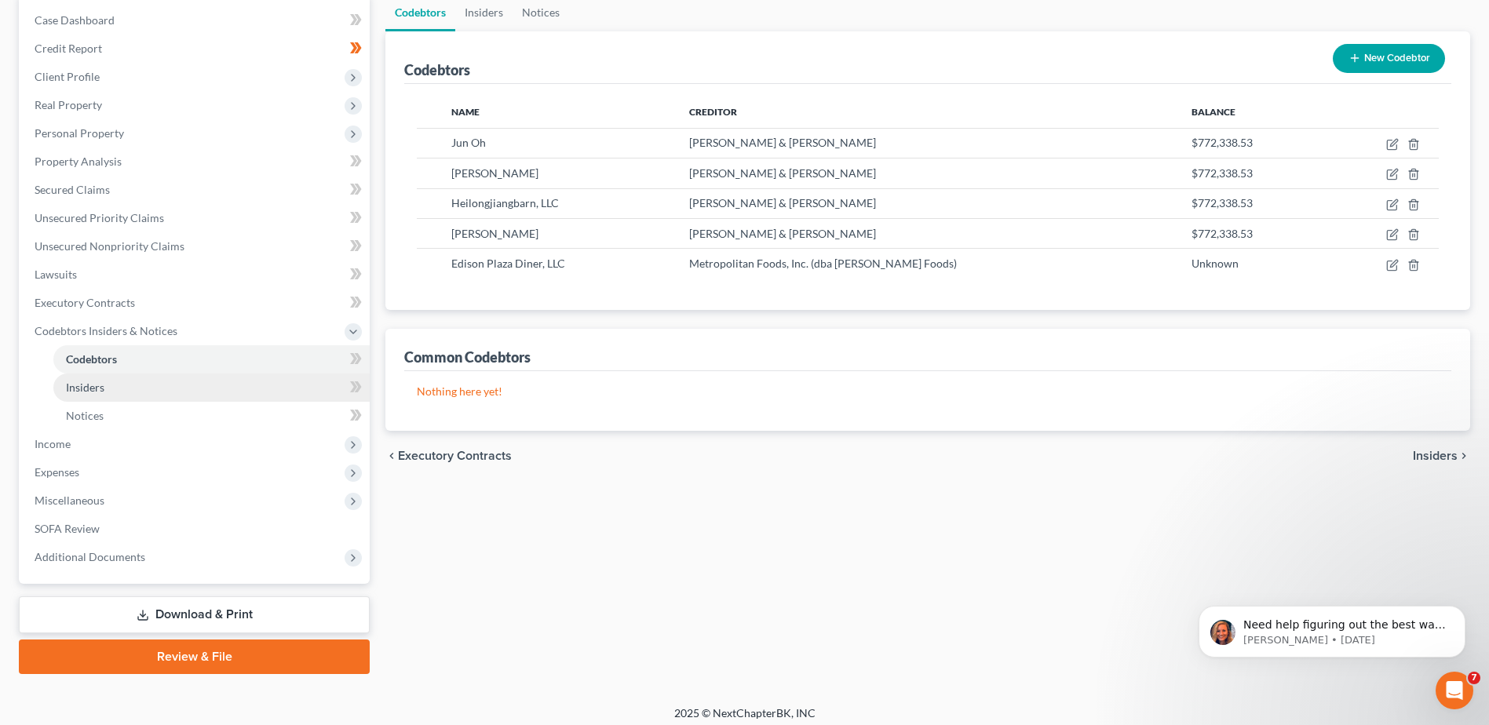
click at [136, 384] on link "Insiders" at bounding box center [211, 388] width 316 height 28
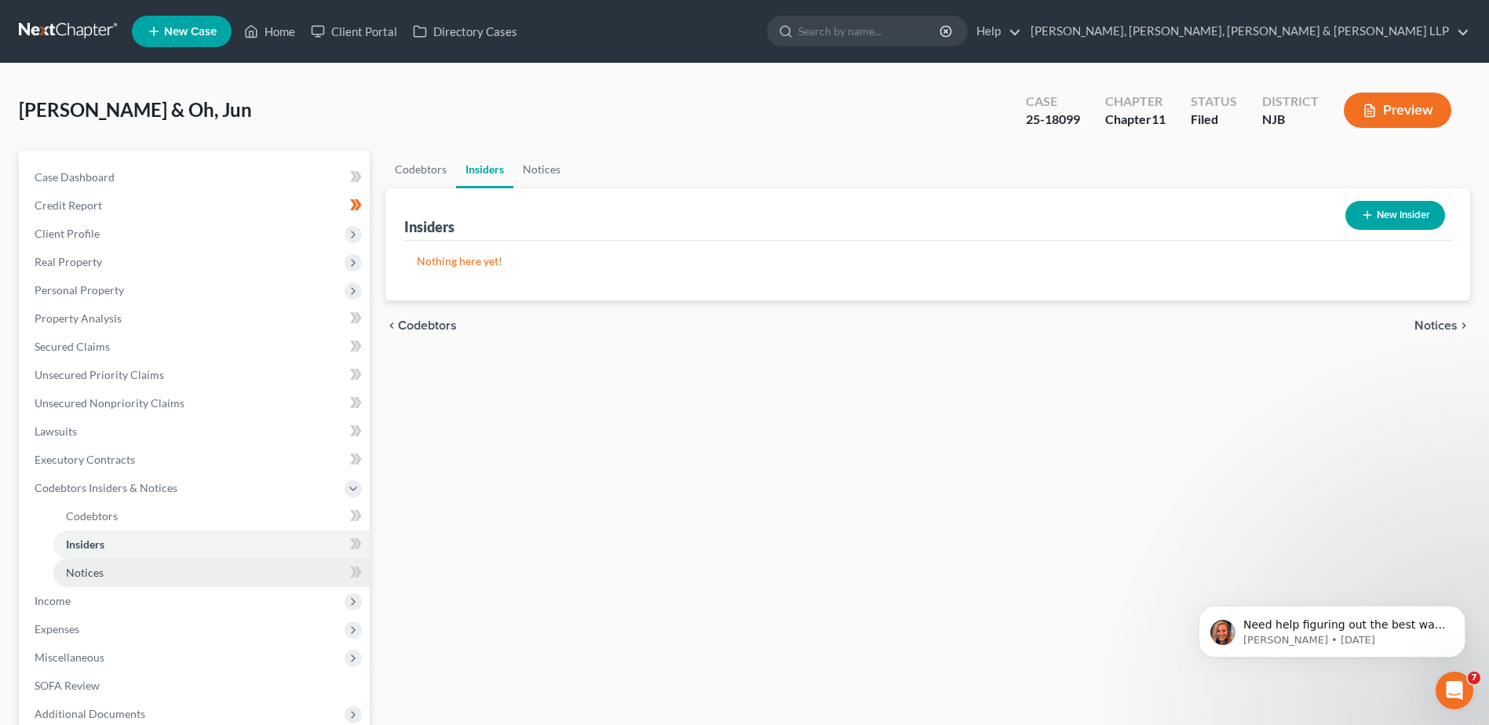
click at [151, 574] on link "Notices" at bounding box center [211, 573] width 316 height 28
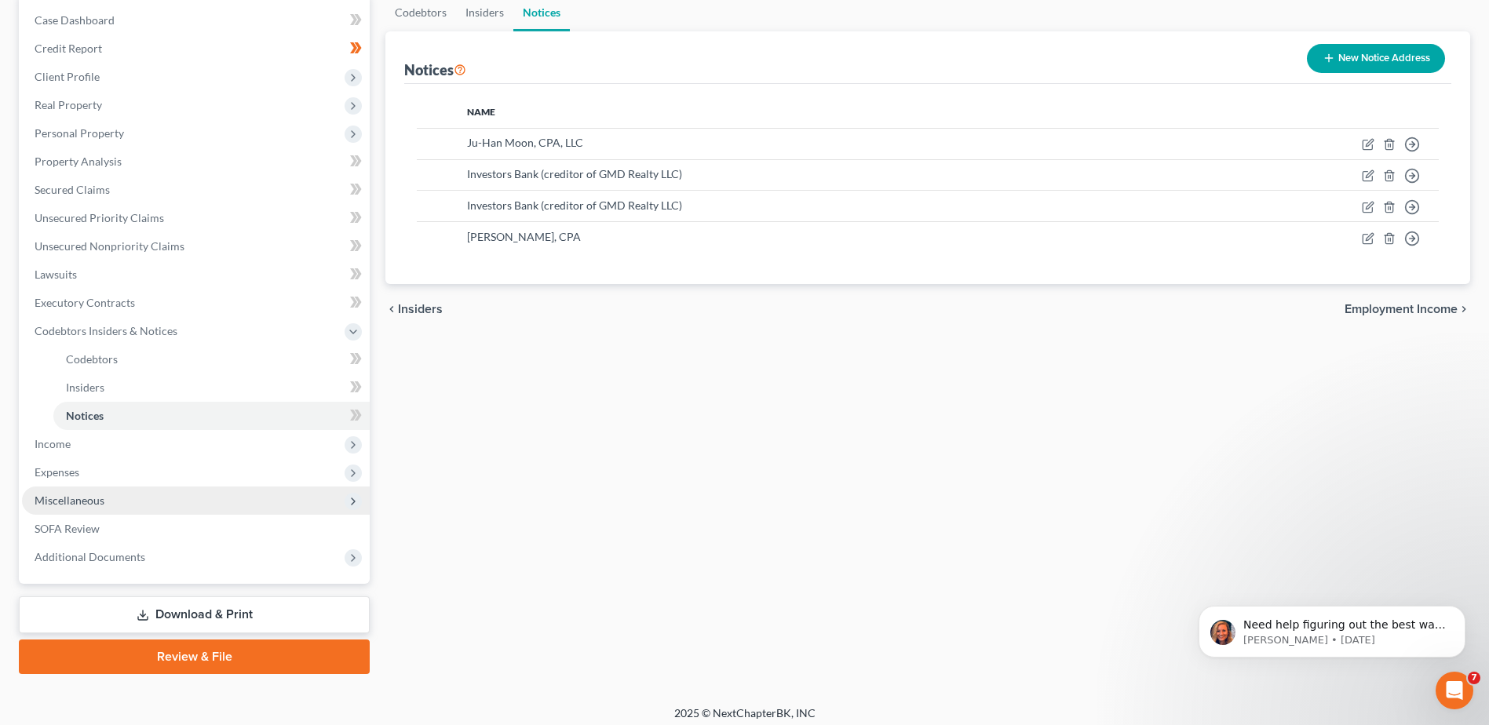
click at [149, 491] on span "Miscellaneous" at bounding box center [196, 501] width 348 height 28
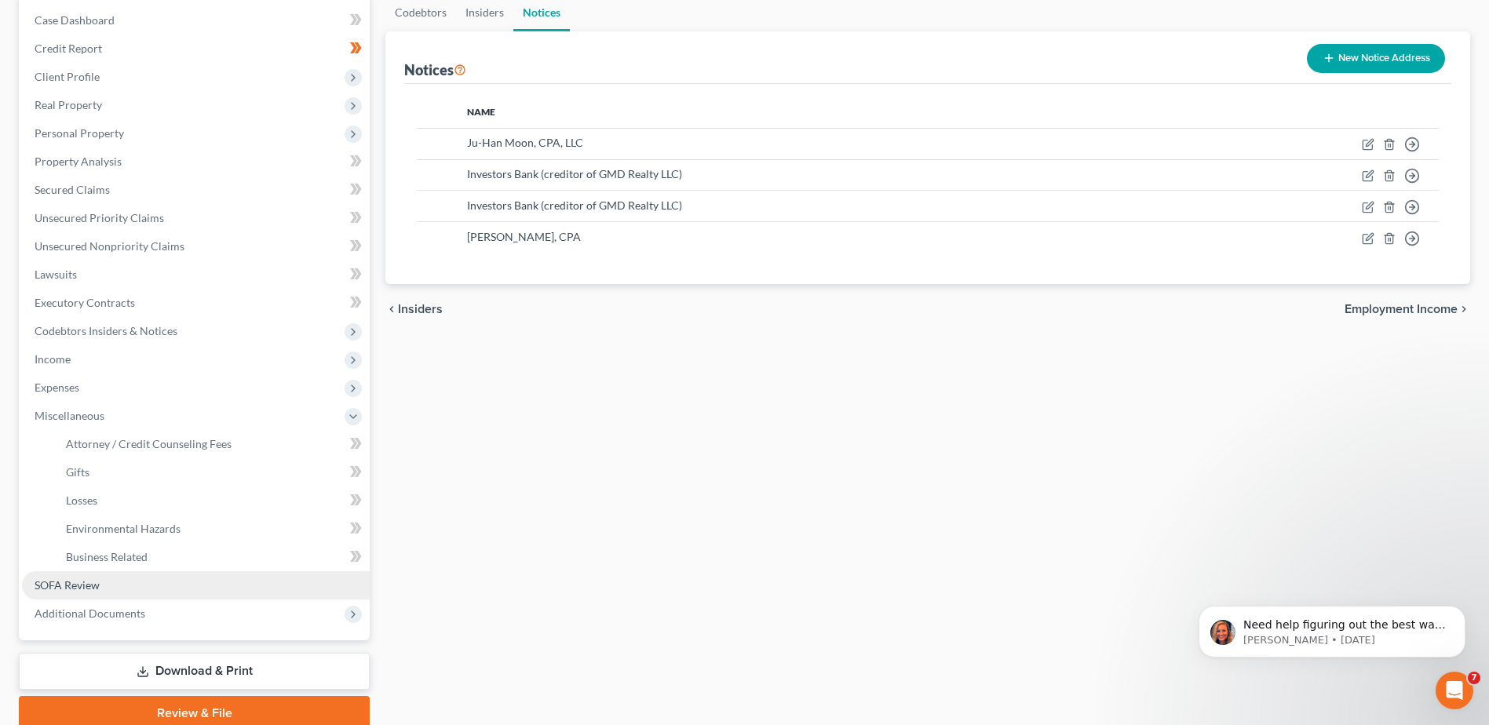
click at [148, 581] on link "SOFA Review" at bounding box center [196, 585] width 348 height 28
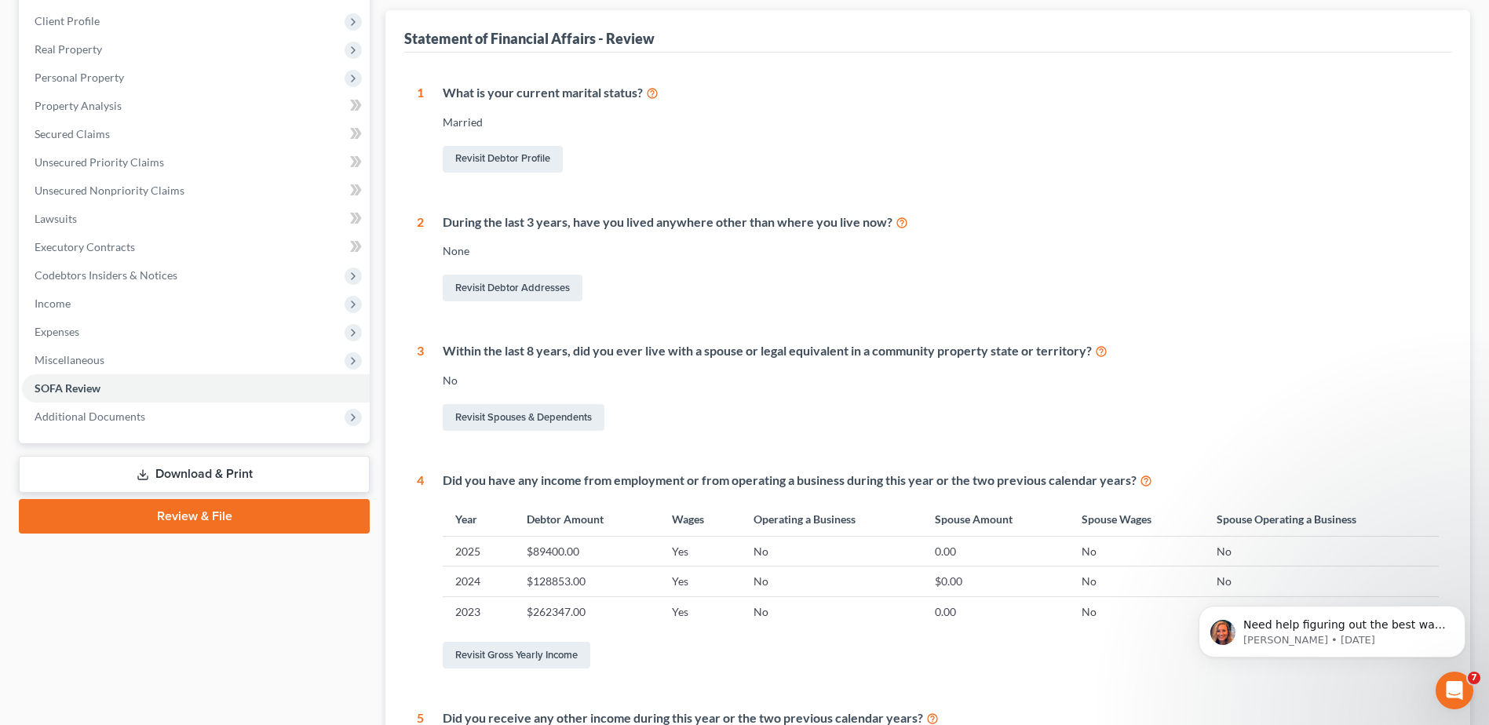
scroll to position [235, 0]
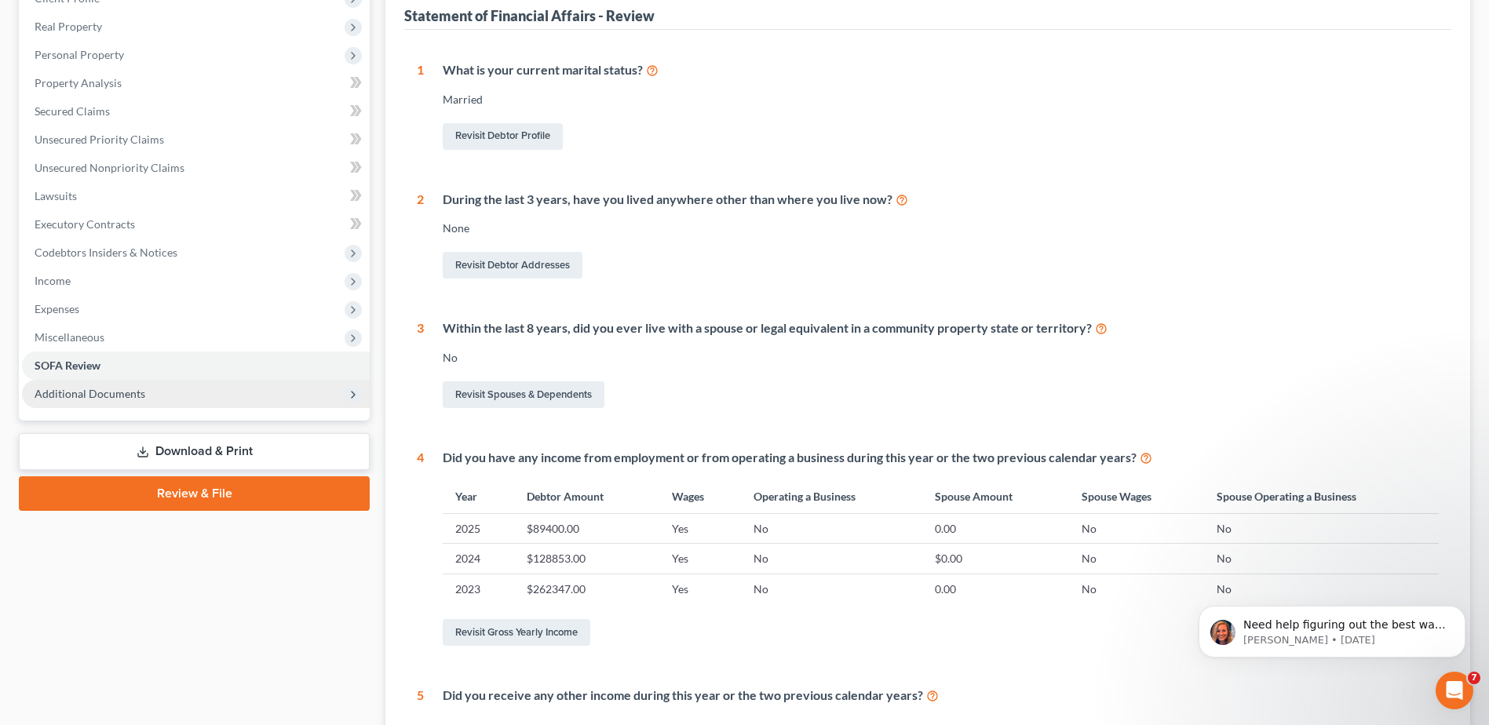
click at [136, 390] on span "Additional Documents" at bounding box center [90, 393] width 111 height 13
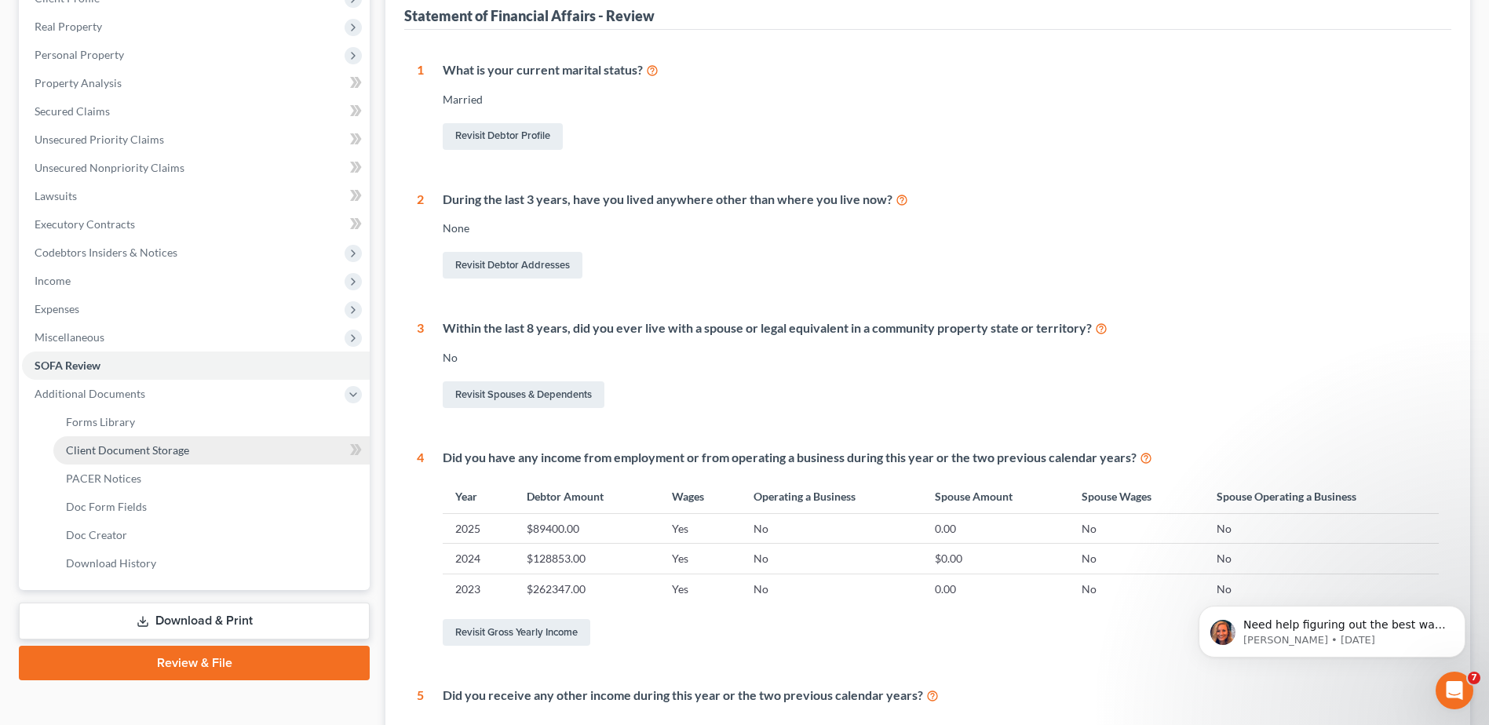
scroll to position [155, 0]
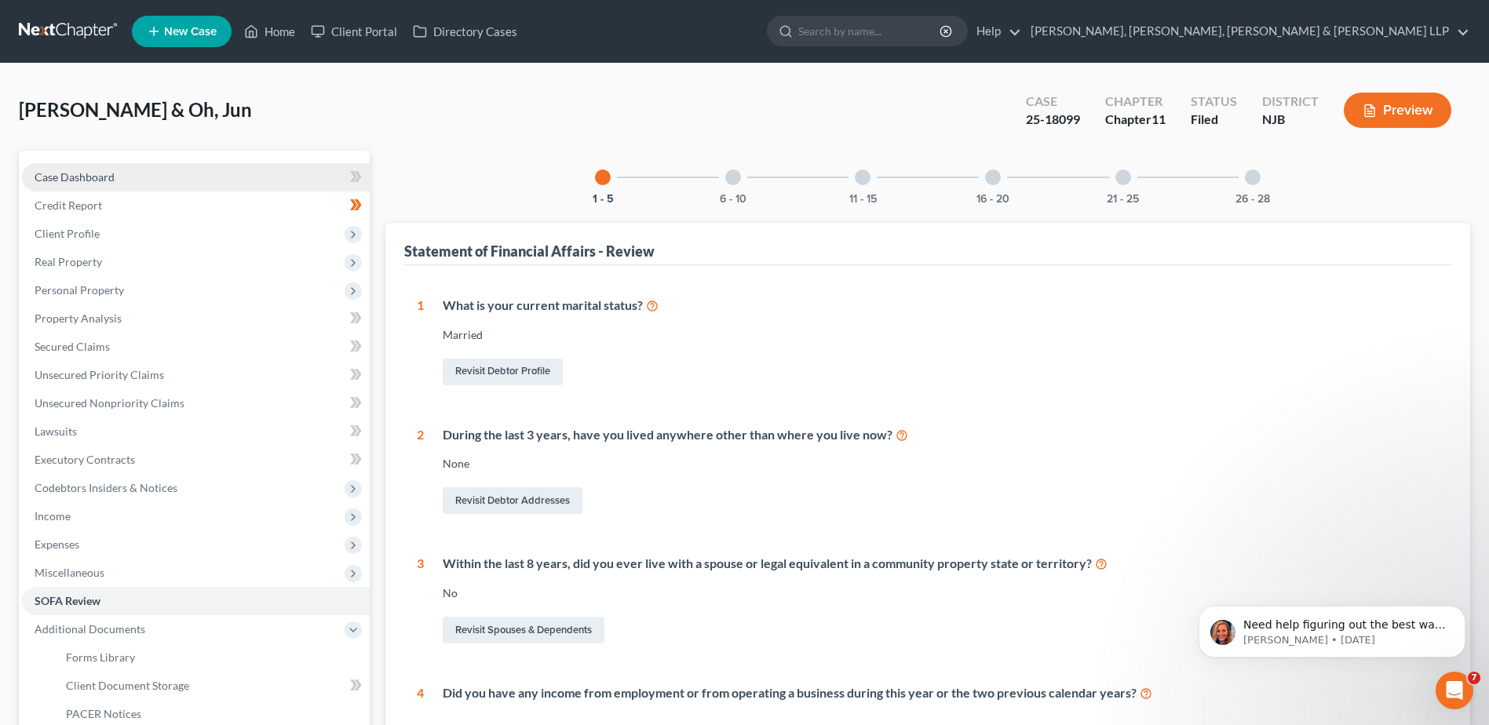
click at [178, 168] on link "Case Dashboard" at bounding box center [196, 177] width 348 height 28
